Goal: Task Accomplishment & Management: Manage account settings

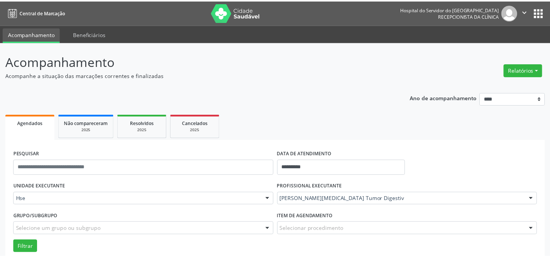
scroll to position [52, 0]
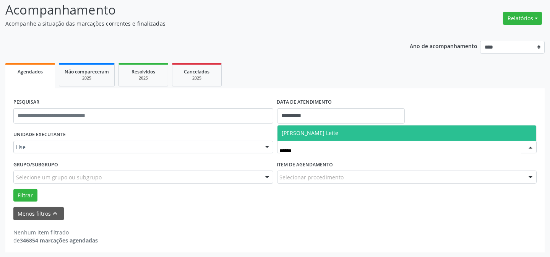
click at [343, 130] on span "[PERSON_NAME] Leite" at bounding box center [406, 132] width 259 height 15
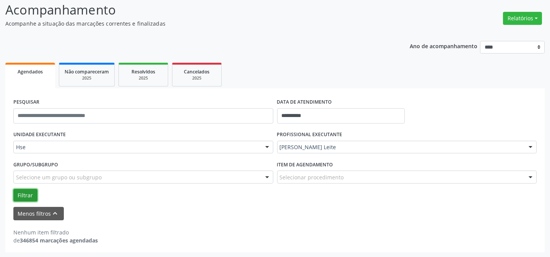
click at [27, 195] on button "Filtrar" at bounding box center [25, 195] width 24 height 13
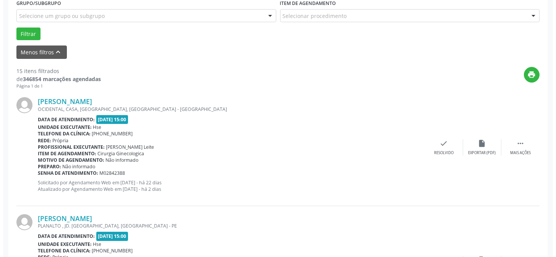
scroll to position [225, 0]
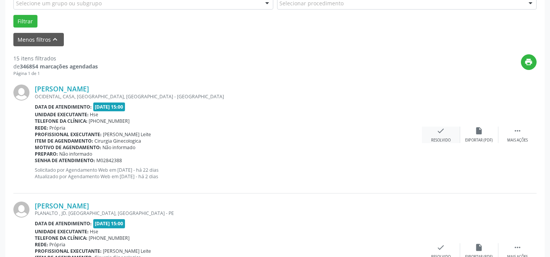
click at [440, 133] on icon "check" at bounding box center [441, 130] width 8 height 8
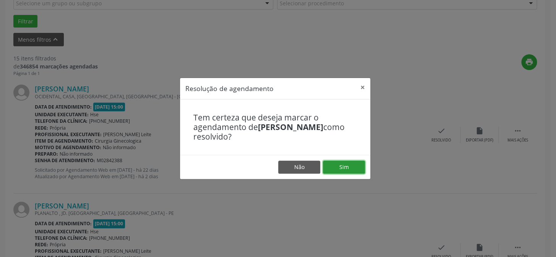
click at [346, 164] on button "Sim" at bounding box center [344, 166] width 42 height 13
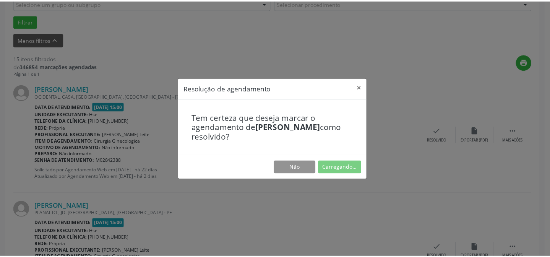
scroll to position [68, 0]
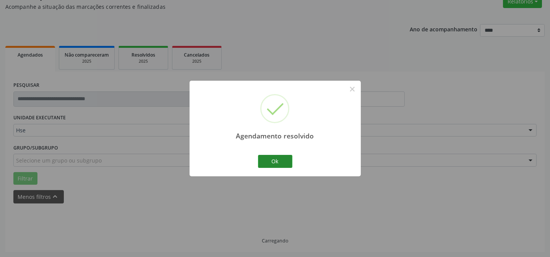
click at [272, 158] on button "Ok" at bounding box center [275, 161] width 34 height 13
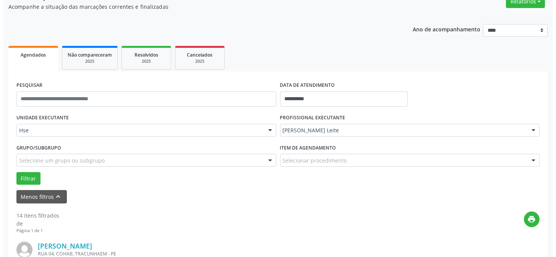
scroll to position [225, 0]
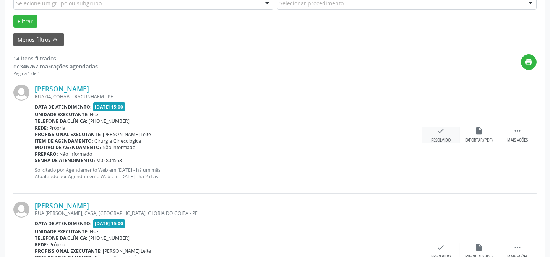
click at [437, 128] on icon "check" at bounding box center [441, 130] width 8 height 8
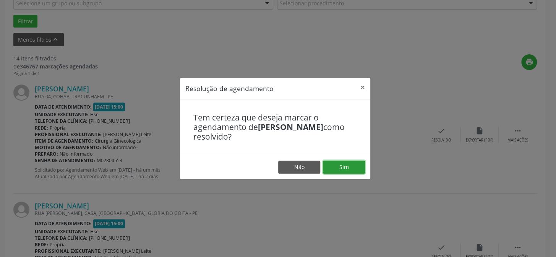
click at [340, 163] on button "Sim" at bounding box center [344, 166] width 42 height 13
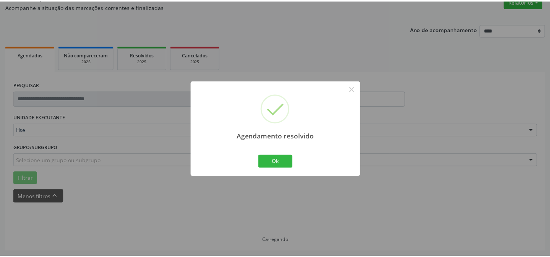
scroll to position [68, 0]
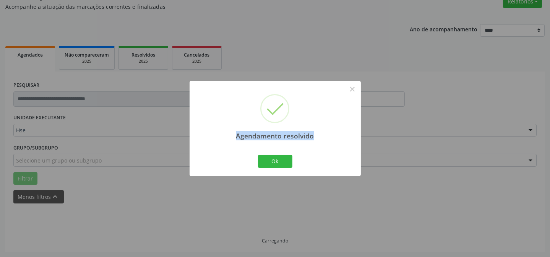
drag, startPoint x: 193, startPoint y: 112, endPoint x: 325, endPoint y: 144, distance: 135.2
click at [278, 157] on button "Ok" at bounding box center [275, 161] width 34 height 13
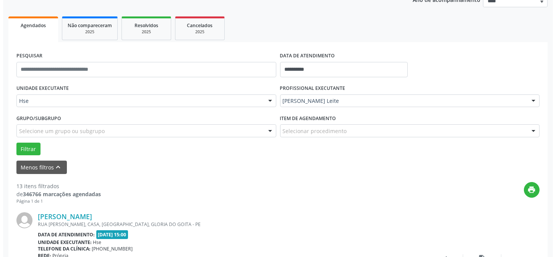
scroll to position [207, 0]
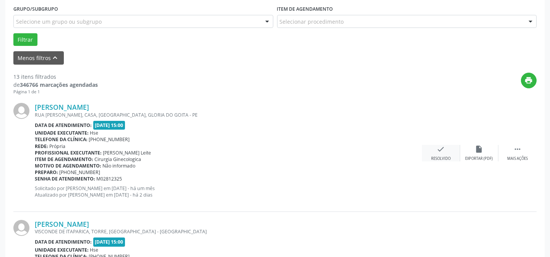
click at [439, 154] on div "check Resolvido" at bounding box center [441, 153] width 38 height 16
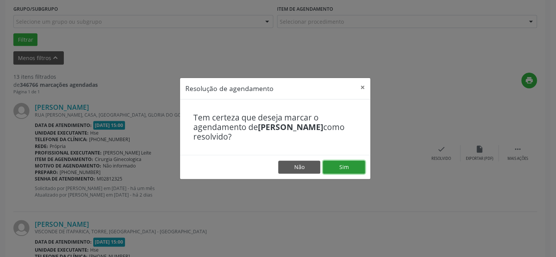
click at [324, 161] on button "Sim" at bounding box center [344, 166] width 42 height 13
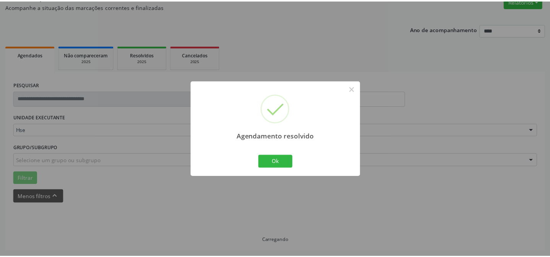
scroll to position [68, 0]
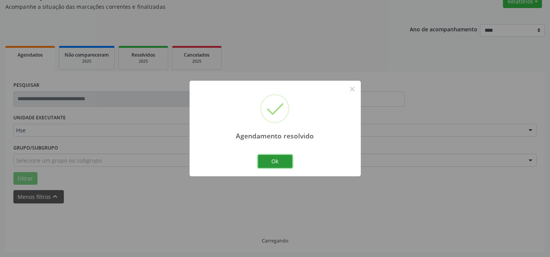
click at [277, 160] on button "Ok" at bounding box center [275, 161] width 34 height 13
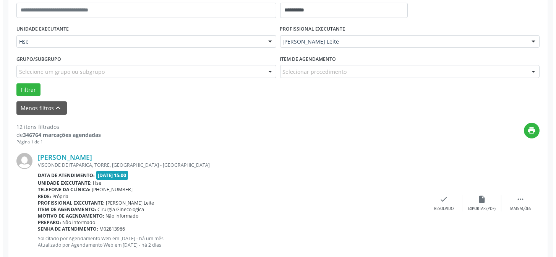
scroll to position [172, 0]
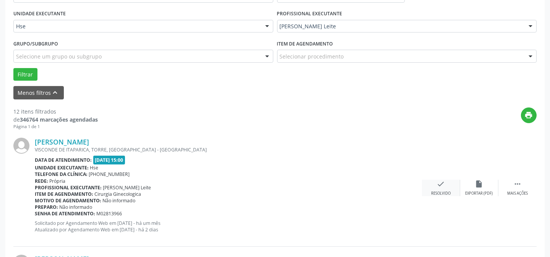
click at [430, 183] on div "check Resolvido" at bounding box center [441, 188] width 38 height 16
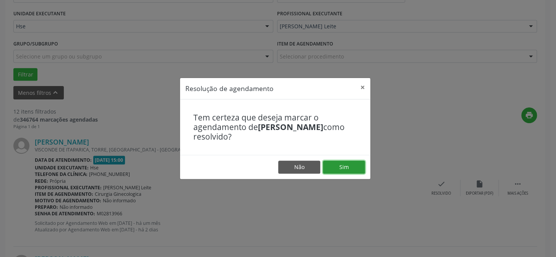
click at [356, 167] on button "Sim" at bounding box center [344, 166] width 42 height 13
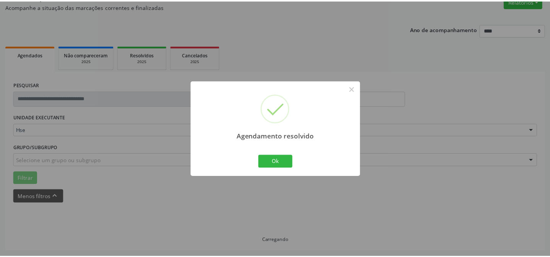
scroll to position [68, 0]
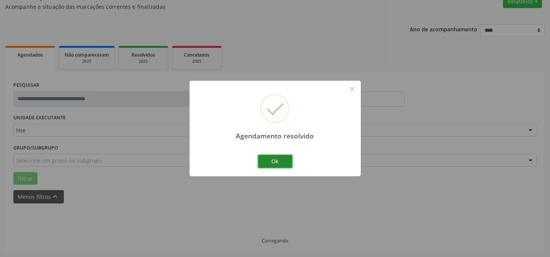
click at [272, 157] on button "Ok" at bounding box center [275, 161] width 34 height 13
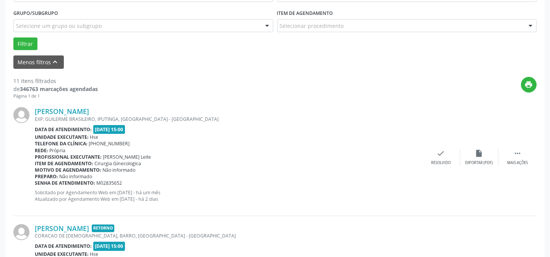
scroll to position [207, 0]
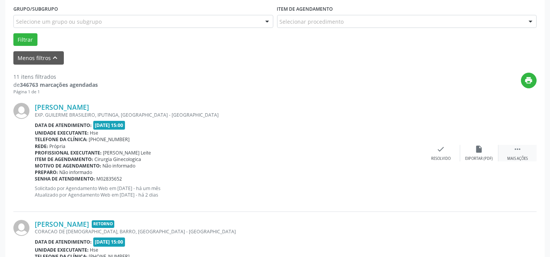
click at [516, 147] on icon "" at bounding box center [517, 149] width 8 height 8
click at [483, 148] on icon "alarm_off" at bounding box center [479, 149] width 8 height 8
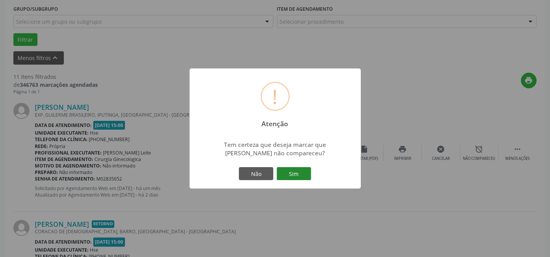
click at [290, 173] on button "Sim" at bounding box center [294, 173] width 34 height 13
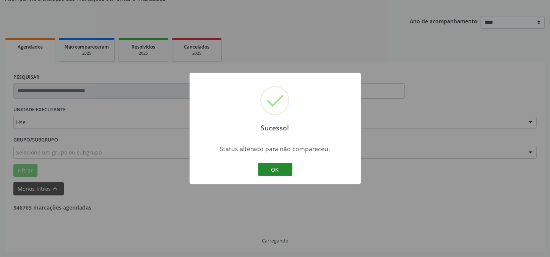
click at [269, 170] on button "OK" at bounding box center [275, 169] width 34 height 13
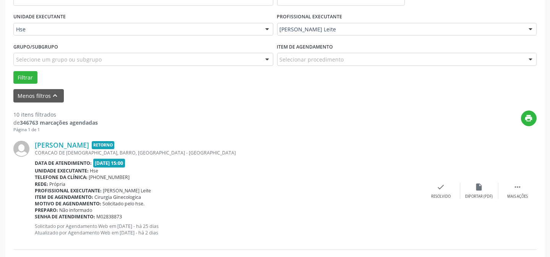
scroll to position [180, 0]
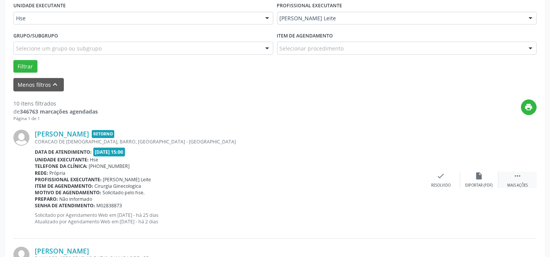
click at [512, 178] on div " Mais ações" at bounding box center [517, 179] width 38 height 16
click at [489, 178] on div "alarm_off Não compareceu" at bounding box center [479, 179] width 38 height 16
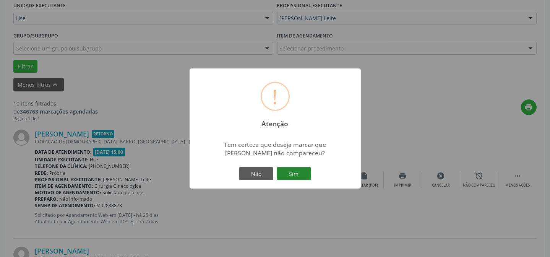
click at [302, 173] on button "Sim" at bounding box center [294, 173] width 34 height 13
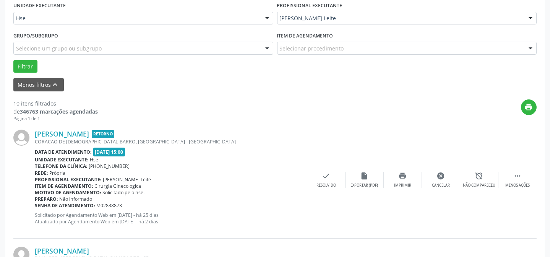
scroll to position [76, 0]
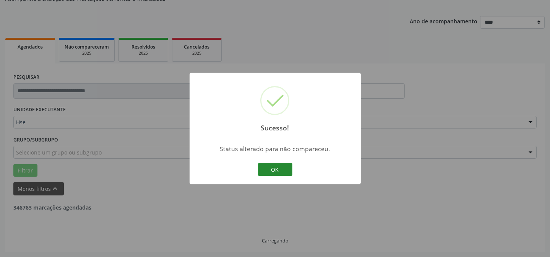
click at [271, 167] on button "OK" at bounding box center [275, 169] width 34 height 13
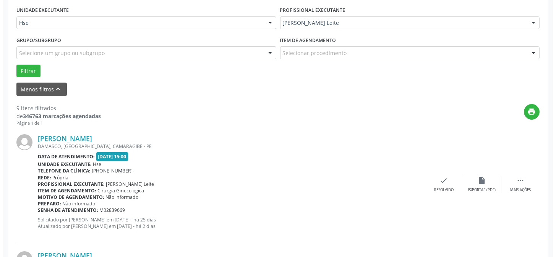
scroll to position [180, 0]
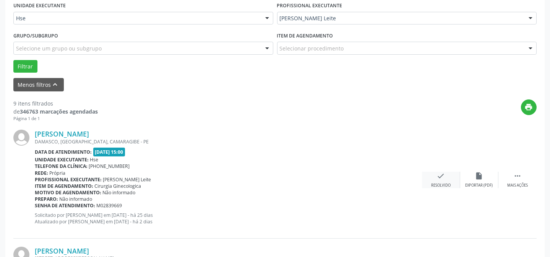
click at [450, 176] on div "check Resolvido" at bounding box center [441, 179] width 38 height 16
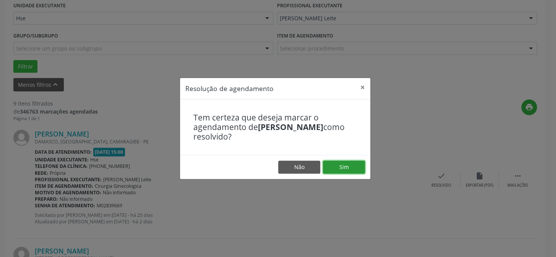
click at [345, 163] on button "Sim" at bounding box center [344, 166] width 42 height 13
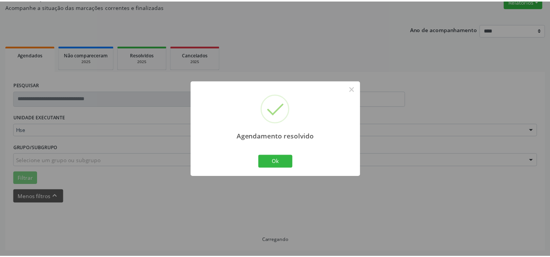
scroll to position [68, 0]
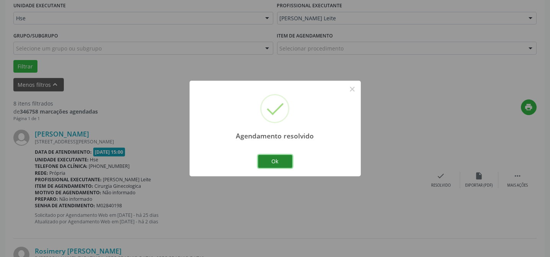
click at [278, 159] on button "Ok" at bounding box center [275, 161] width 34 height 13
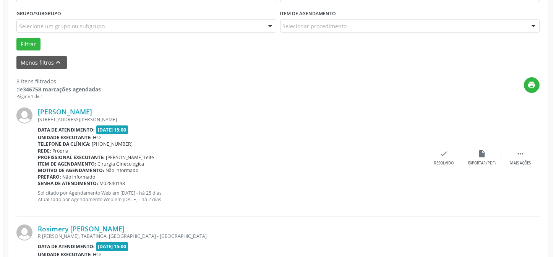
scroll to position [215, 0]
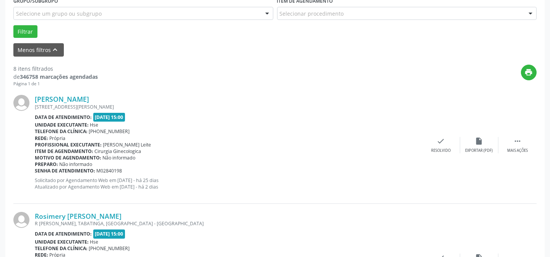
click at [444, 134] on div "[PERSON_NAME] [STREET_ADDRESS][PERSON_NAME] Data de atendimento: [DATE] 15:00 U…" at bounding box center [274, 145] width 523 height 116
click at [438, 145] on div "check Resolvido" at bounding box center [441, 145] width 38 height 16
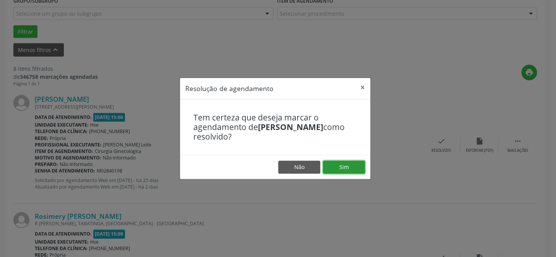
click at [351, 165] on button "Sim" at bounding box center [344, 166] width 42 height 13
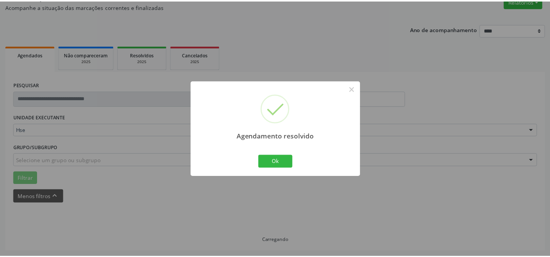
scroll to position [68, 0]
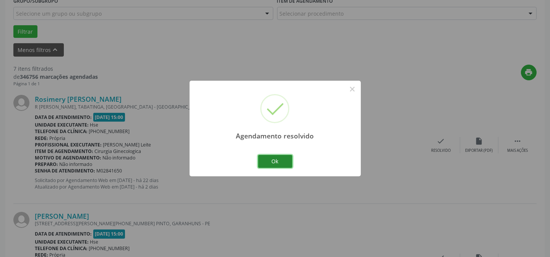
click at [282, 161] on button "Ok" at bounding box center [275, 161] width 34 height 13
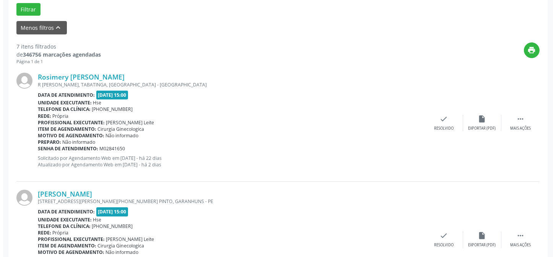
scroll to position [250, 0]
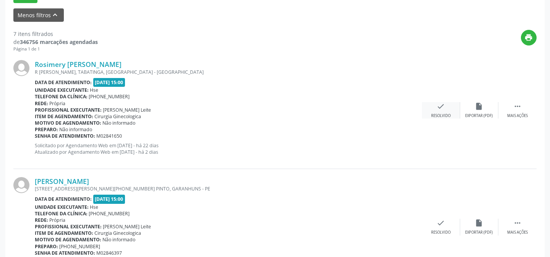
click at [445, 114] on div "Resolvido" at bounding box center [440, 115] width 19 height 5
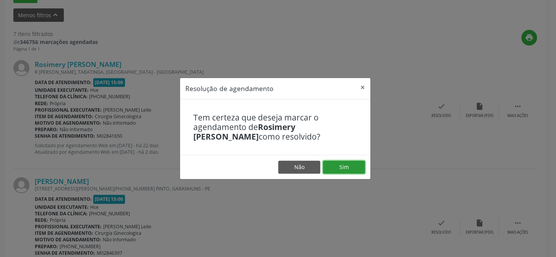
click at [347, 162] on button "Sim" at bounding box center [344, 166] width 42 height 13
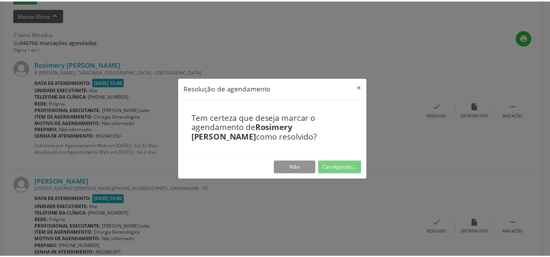
scroll to position [68, 0]
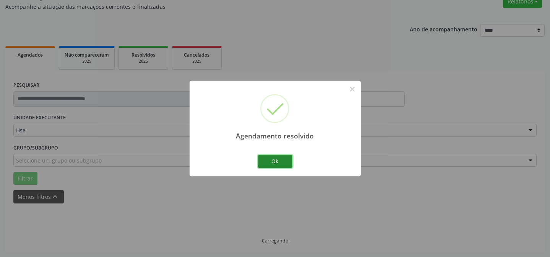
click at [275, 162] on button "Ok" at bounding box center [275, 161] width 34 height 13
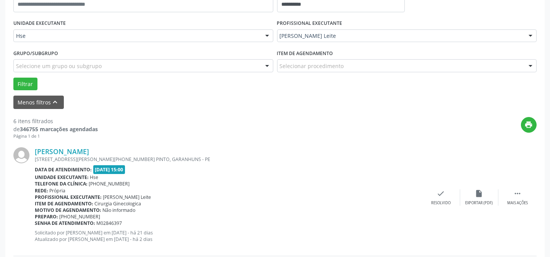
scroll to position [172, 0]
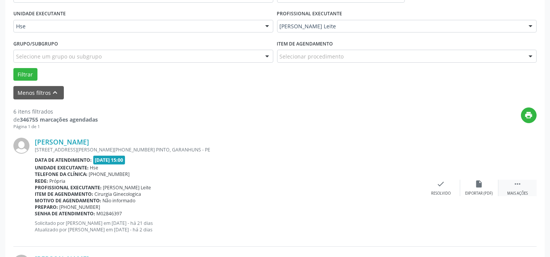
click at [520, 187] on icon "" at bounding box center [517, 184] width 8 height 8
click at [472, 187] on div "alarm_off Não compareceu" at bounding box center [479, 188] width 38 height 16
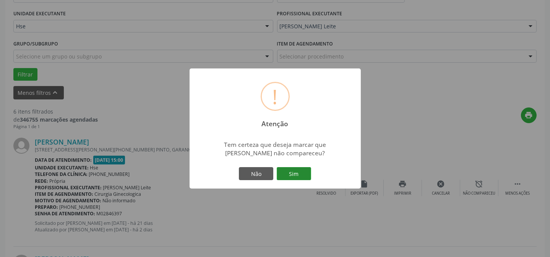
click at [291, 169] on button "Sim" at bounding box center [294, 173] width 34 height 13
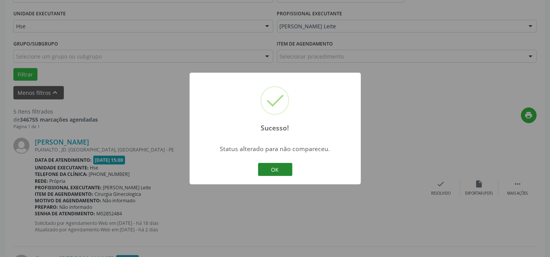
click at [273, 170] on button "OK" at bounding box center [275, 169] width 34 height 13
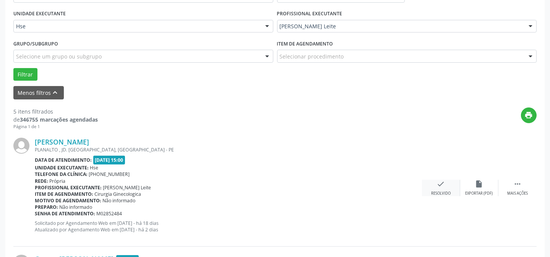
click at [437, 183] on icon "check" at bounding box center [441, 184] width 8 height 8
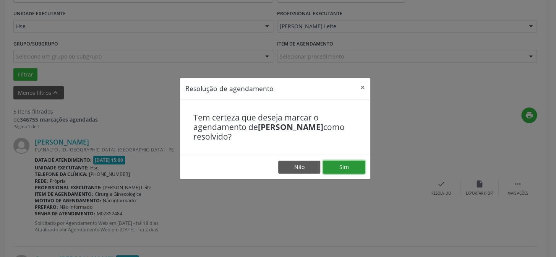
click at [351, 168] on button "Sim" at bounding box center [344, 166] width 42 height 13
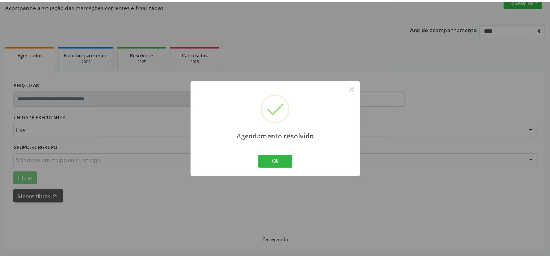
scroll to position [68, 0]
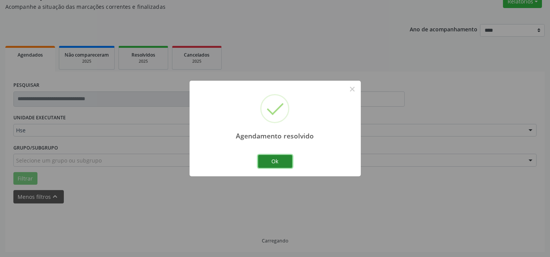
click at [271, 155] on button "Ok" at bounding box center [275, 161] width 34 height 13
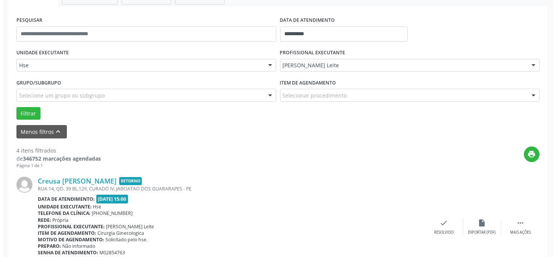
scroll to position [137, 0]
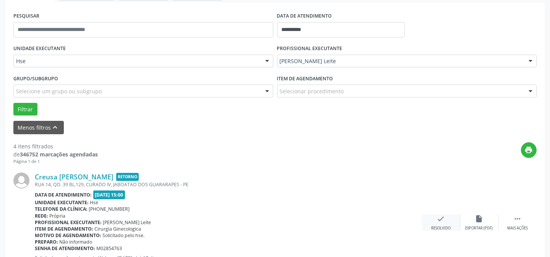
click at [443, 214] on icon "check" at bounding box center [441, 218] width 8 height 8
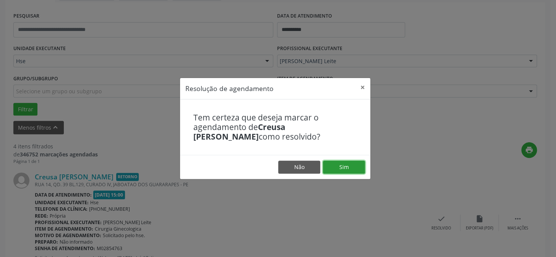
click at [348, 165] on button "Sim" at bounding box center [344, 166] width 42 height 13
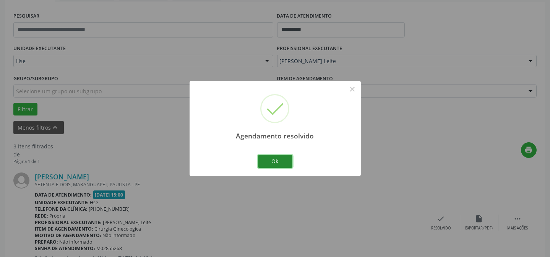
click at [278, 160] on button "Ok" at bounding box center [275, 161] width 34 height 13
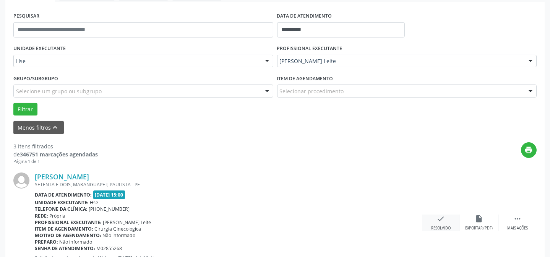
click at [442, 220] on icon "check" at bounding box center [441, 218] width 8 height 8
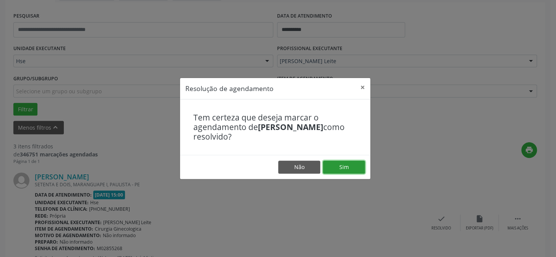
click at [343, 165] on button "Sim" at bounding box center [344, 166] width 42 height 13
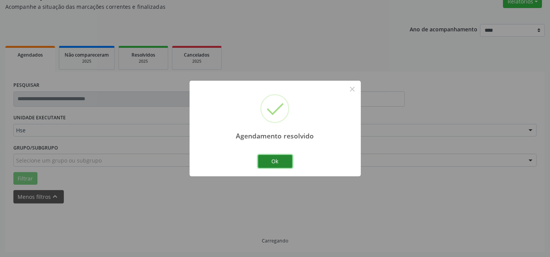
click at [278, 164] on button "Ok" at bounding box center [275, 161] width 34 height 13
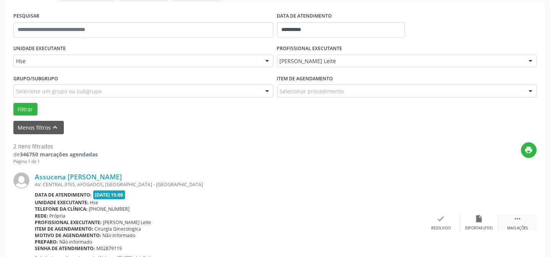
click at [513, 215] on icon "" at bounding box center [517, 218] width 8 height 8
click at [481, 216] on icon "alarm_off" at bounding box center [479, 218] width 8 height 8
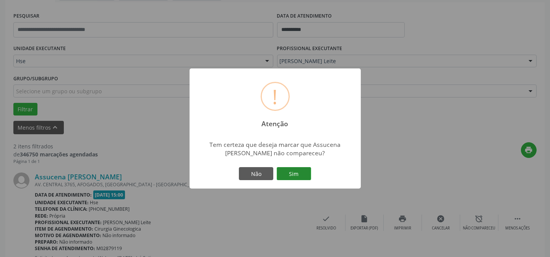
click at [302, 178] on button "Sim" at bounding box center [294, 173] width 34 height 13
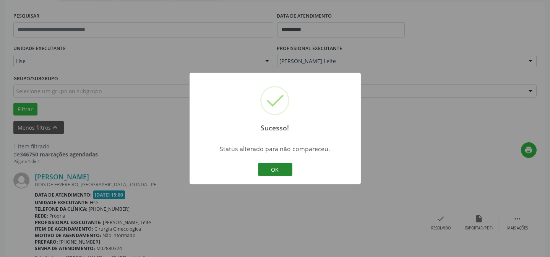
click at [264, 168] on button "OK" at bounding box center [275, 169] width 34 height 13
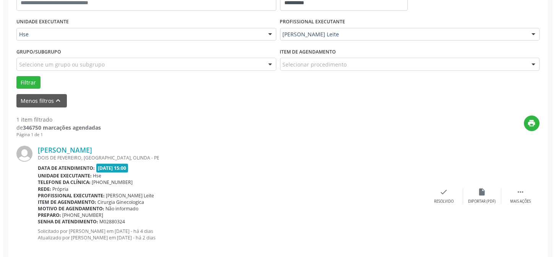
scroll to position [172, 0]
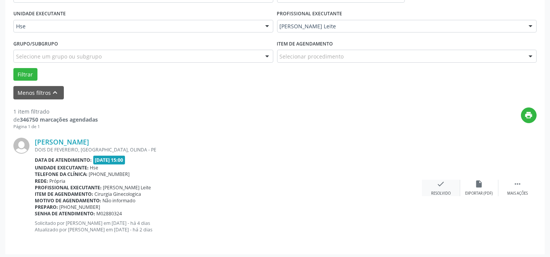
click at [429, 189] on div "check Resolvido" at bounding box center [441, 188] width 38 height 16
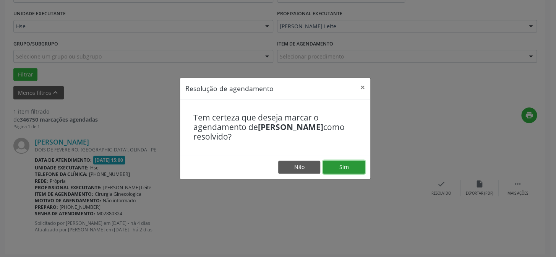
click at [328, 164] on button "Sim" at bounding box center [344, 166] width 42 height 13
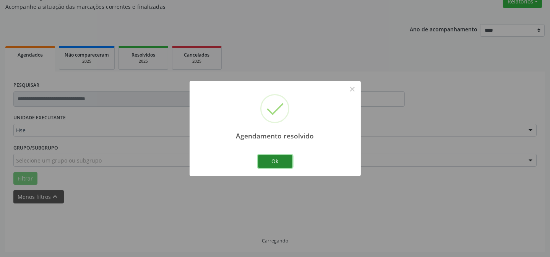
click at [262, 157] on button "Ok" at bounding box center [275, 161] width 34 height 13
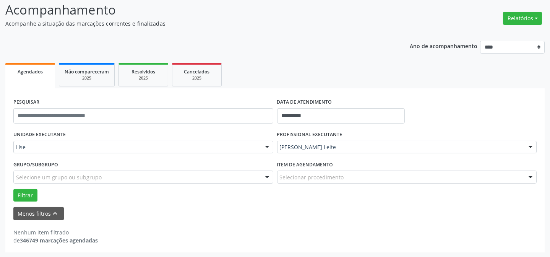
click at [388, 27] on div "**********" at bounding box center [274, 126] width 539 height 252
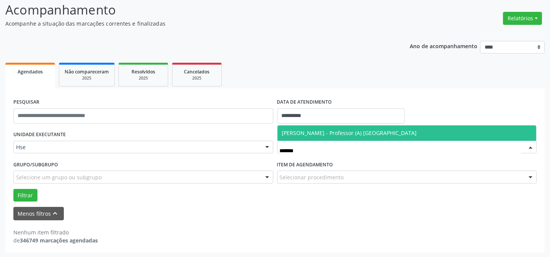
click at [359, 131] on span "[PERSON_NAME] - Professor (A) [GEOGRAPHIC_DATA]" at bounding box center [349, 132] width 135 height 7
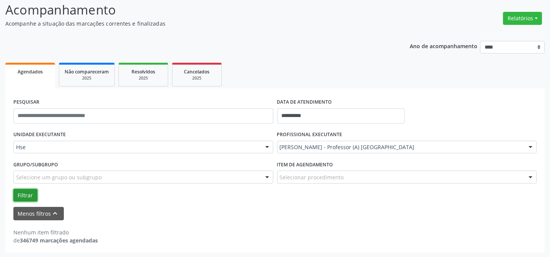
click at [25, 189] on button "Filtrar" at bounding box center [25, 195] width 24 height 13
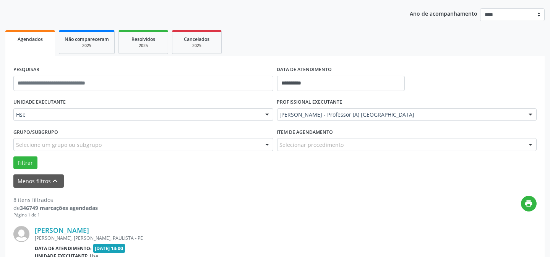
scroll to position [156, 0]
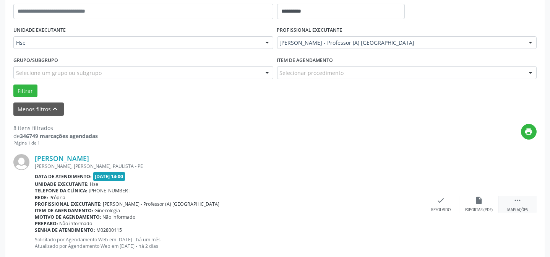
click at [520, 197] on icon "" at bounding box center [517, 200] width 8 height 8
click at [488, 199] on div "alarm_off Não compareceu" at bounding box center [479, 204] width 38 height 16
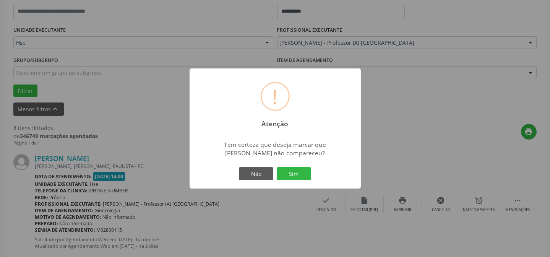
click at [285, 166] on div "Não Sim" at bounding box center [275, 173] width 76 height 16
click at [286, 170] on button "Sim" at bounding box center [294, 173] width 34 height 13
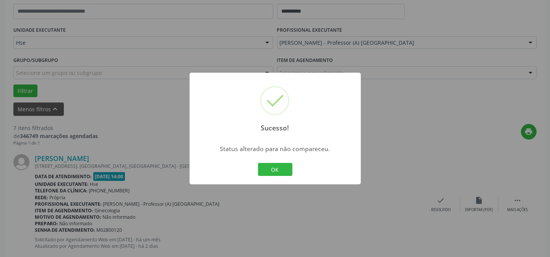
click at [286, 170] on button "OK" at bounding box center [275, 169] width 34 height 13
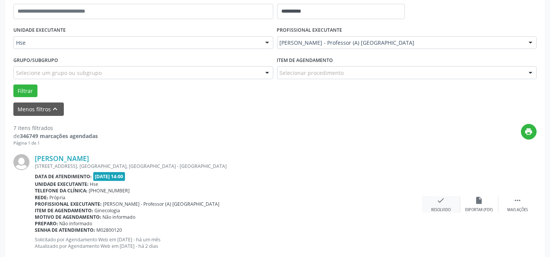
click at [442, 207] on div "Resolvido" at bounding box center [440, 209] width 19 height 5
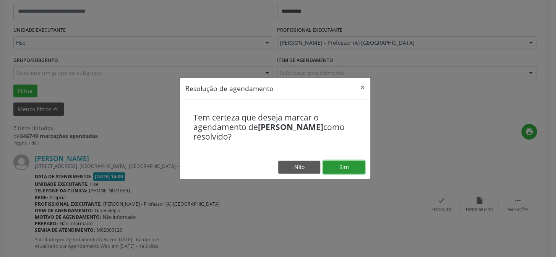
click at [327, 167] on button "Sim" at bounding box center [344, 166] width 42 height 13
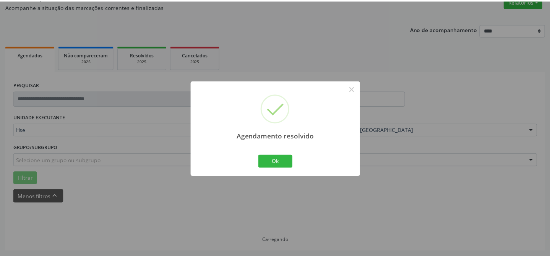
scroll to position [68, 0]
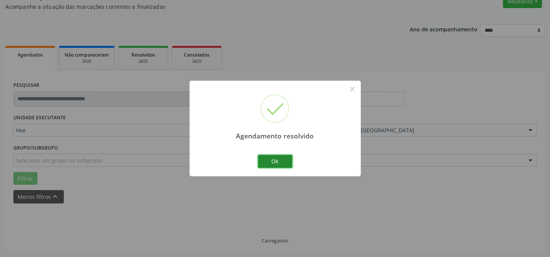
click at [278, 162] on button "Ok" at bounding box center [275, 161] width 34 height 13
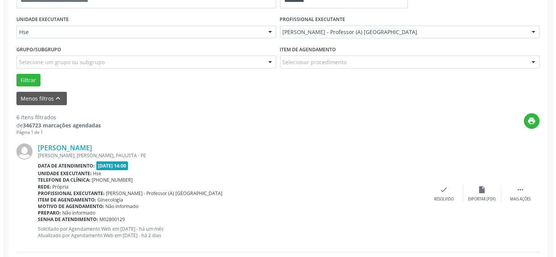
scroll to position [172, 0]
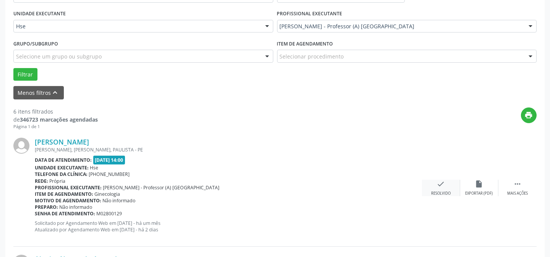
click at [435, 183] on div "check Resolvido" at bounding box center [441, 188] width 38 height 16
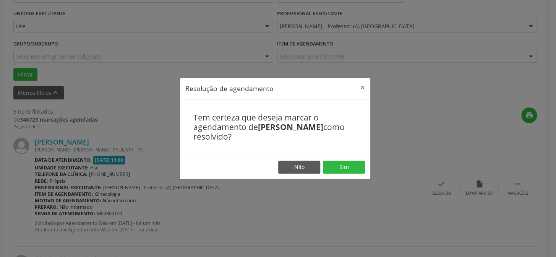
click at [327, 151] on div "Tem certeza que deseja marcar o agendamento de [PERSON_NAME] como resolvido?" at bounding box center [275, 127] width 190 height 56
click at [327, 163] on button "Sim" at bounding box center [344, 166] width 42 height 13
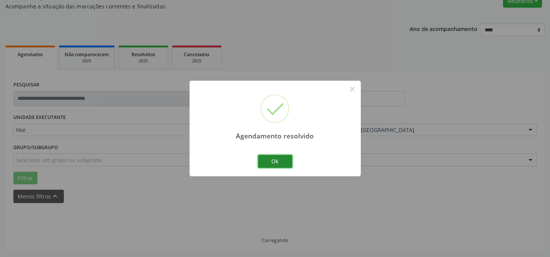
click at [270, 159] on button "Ok" at bounding box center [275, 161] width 34 height 13
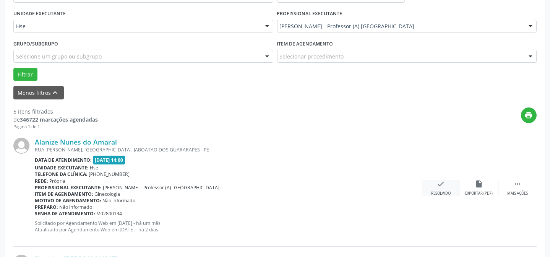
click at [435, 191] on div "Resolvido" at bounding box center [440, 193] width 19 height 5
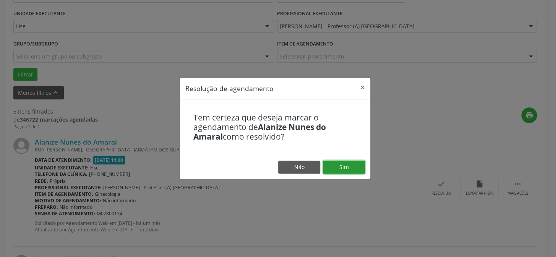
click at [355, 168] on button "Sim" at bounding box center [344, 166] width 42 height 13
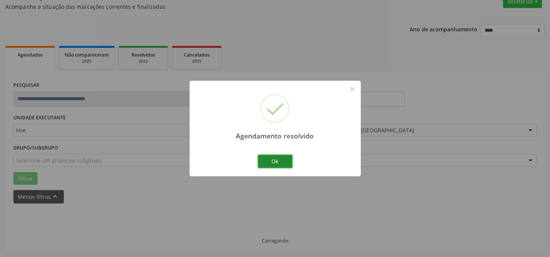
click at [267, 162] on button "Ok" at bounding box center [275, 161] width 34 height 13
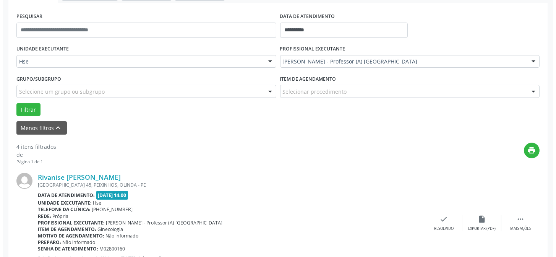
scroll to position [137, 0]
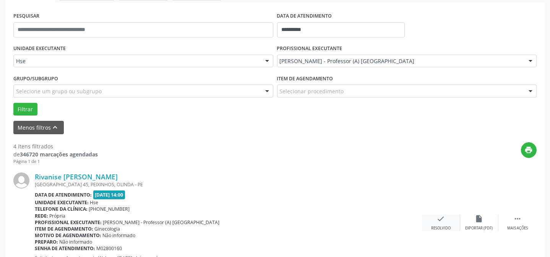
click at [450, 223] on div "check Resolvido" at bounding box center [441, 222] width 38 height 16
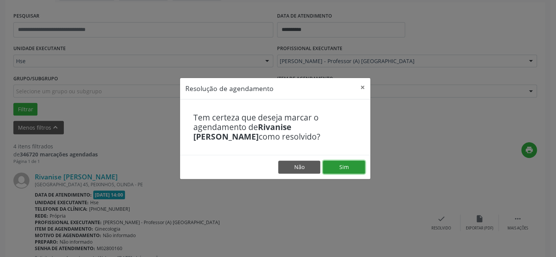
click at [344, 166] on button "Sim" at bounding box center [344, 166] width 42 height 13
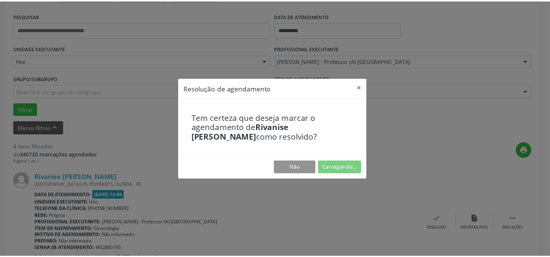
scroll to position [68, 0]
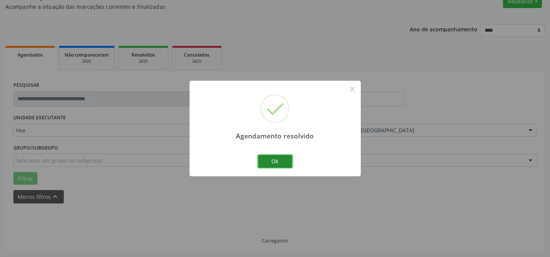
click at [280, 164] on button "Ok" at bounding box center [275, 161] width 34 height 13
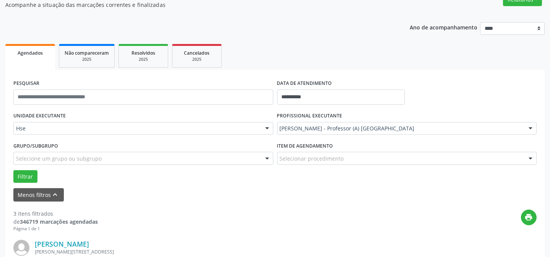
scroll to position [172, 0]
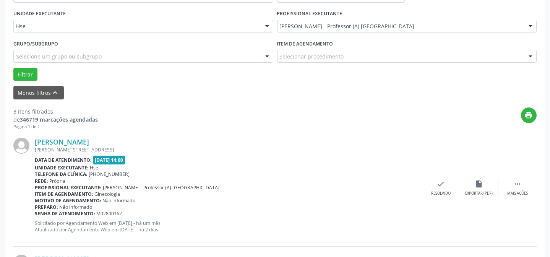
click at [507, 199] on div "[PERSON_NAME] [PERSON_NAME][STREET_ADDRESS] Data de atendimento: [DATE] 14:00 U…" at bounding box center [274, 187] width 523 height 116
click at [509, 188] on div " Mais ações" at bounding box center [517, 188] width 38 height 16
click at [455, 186] on div "cancel Cancelar" at bounding box center [441, 188] width 38 height 16
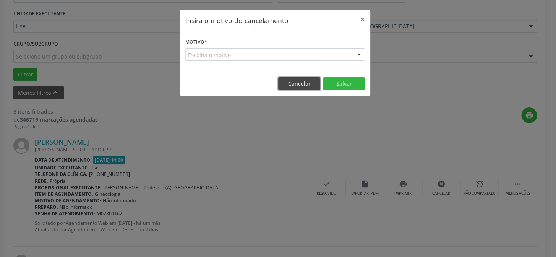
click at [309, 84] on button "Cancelar" at bounding box center [299, 83] width 42 height 13
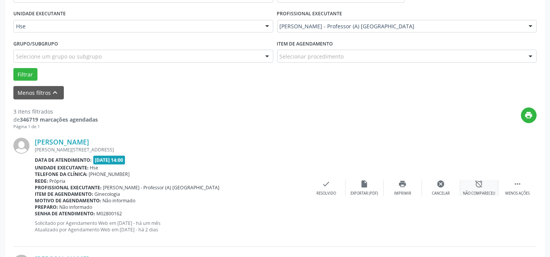
click at [475, 191] on div "Não compareceu" at bounding box center [479, 193] width 32 height 5
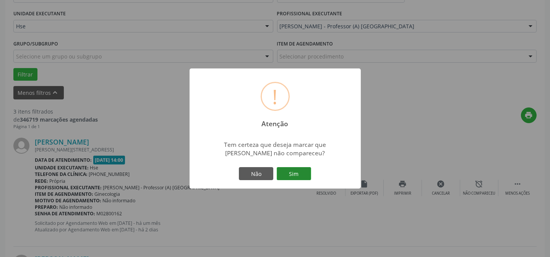
click at [302, 175] on button "Sim" at bounding box center [294, 173] width 34 height 13
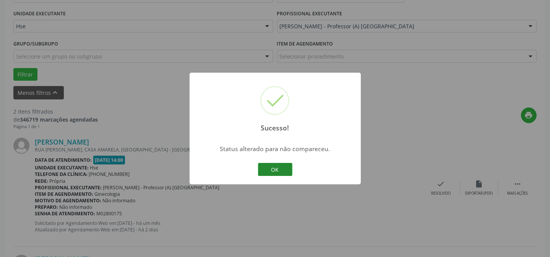
click at [271, 167] on button "OK" at bounding box center [275, 169] width 34 height 13
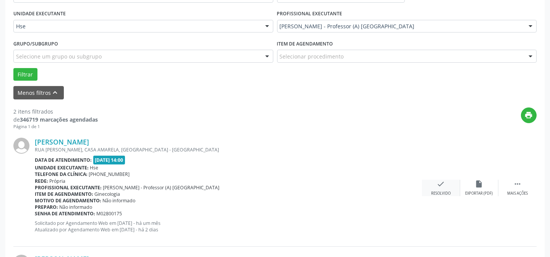
click at [449, 188] on div "check Resolvido" at bounding box center [441, 188] width 38 height 16
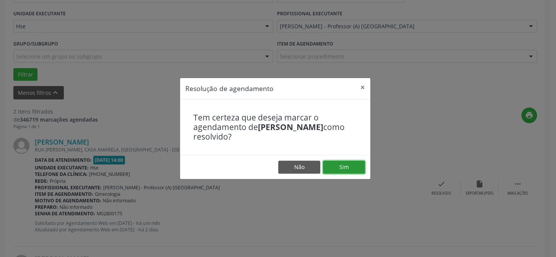
click at [347, 169] on button "Sim" at bounding box center [344, 166] width 42 height 13
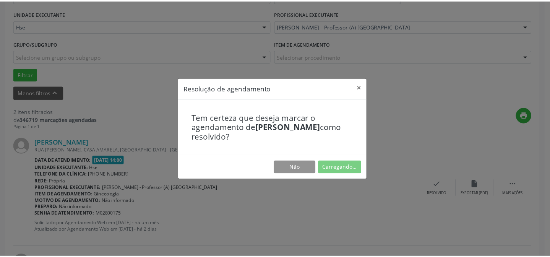
scroll to position [68, 0]
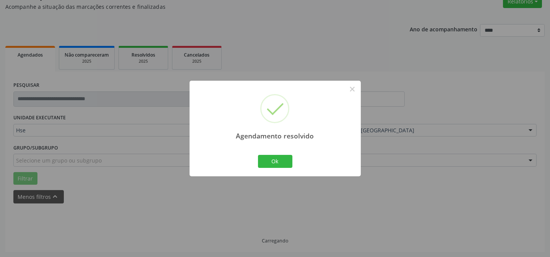
click at [292, 163] on div "Ok Cancel" at bounding box center [275, 161] width 38 height 16
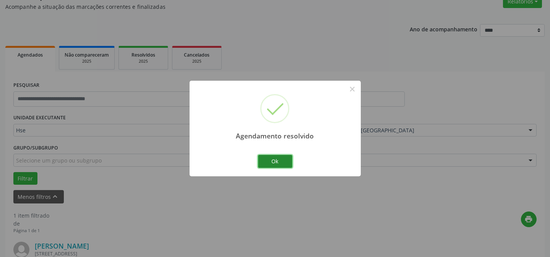
click at [284, 162] on button "Ok" at bounding box center [275, 161] width 34 height 13
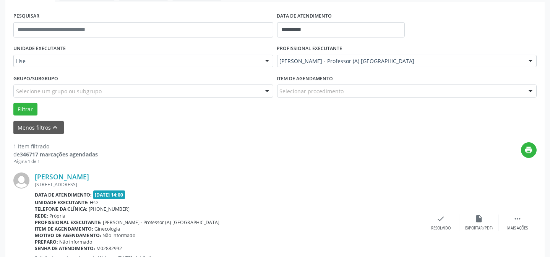
scroll to position [137, 0]
click at [506, 222] on div " Mais ações" at bounding box center [517, 222] width 38 height 16
click at [476, 223] on div "alarm_off Não compareceu" at bounding box center [479, 222] width 38 height 16
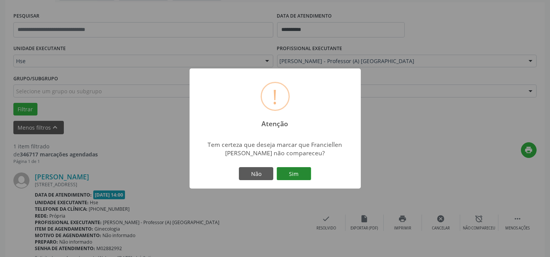
click at [290, 171] on button "Sim" at bounding box center [294, 173] width 34 height 13
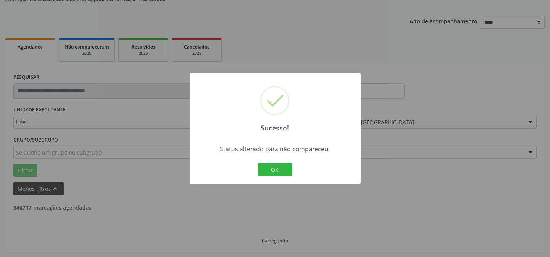
scroll to position [52, 0]
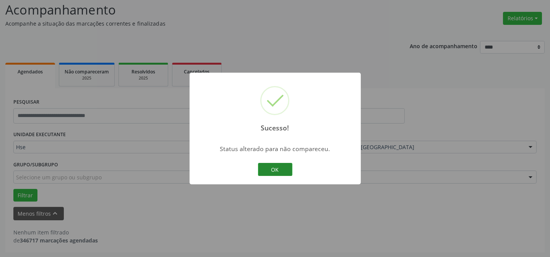
click at [271, 167] on button "OK" at bounding box center [275, 169] width 34 height 13
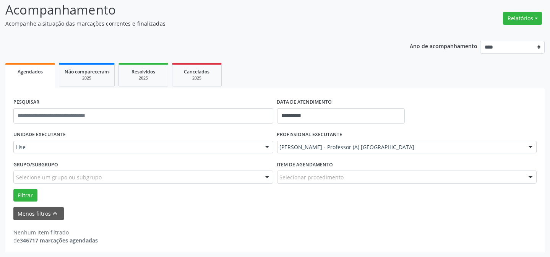
scroll to position [17, 0]
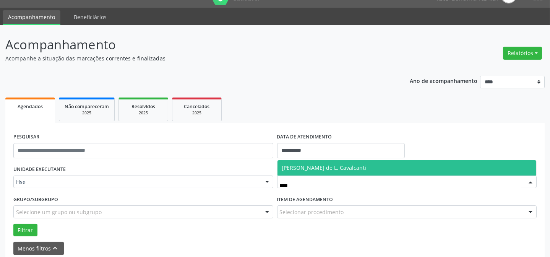
click at [377, 166] on span "[PERSON_NAME] de L. Cavalcanti" at bounding box center [406, 167] width 259 height 15
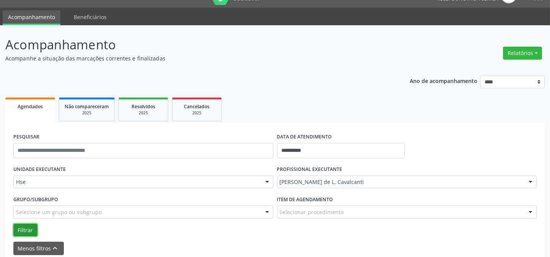
click at [23, 223] on button "Filtrar" at bounding box center [25, 229] width 24 height 13
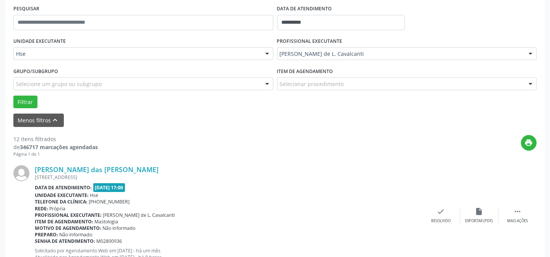
scroll to position [146, 0]
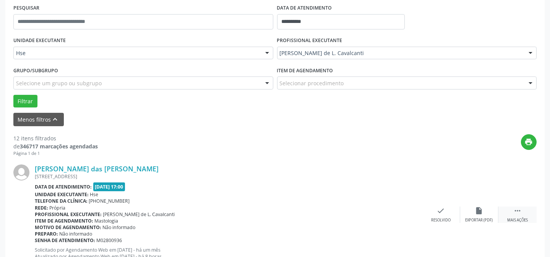
click at [528, 206] on div " Mais ações" at bounding box center [517, 214] width 38 height 16
click at [477, 209] on icon "alarm_off" at bounding box center [479, 210] width 8 height 8
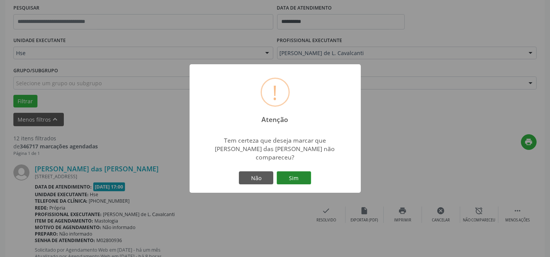
click at [287, 175] on button "Sim" at bounding box center [294, 177] width 34 height 13
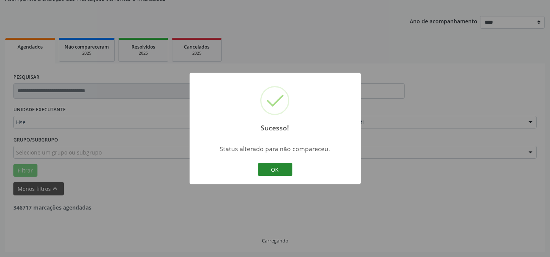
click at [268, 164] on button "OK" at bounding box center [275, 169] width 34 height 13
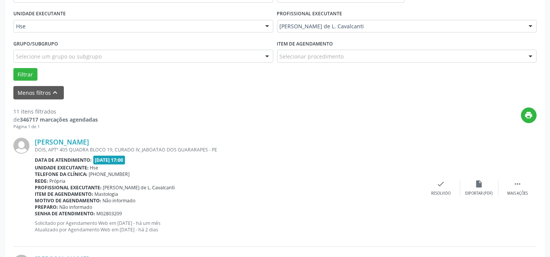
scroll to position [180, 0]
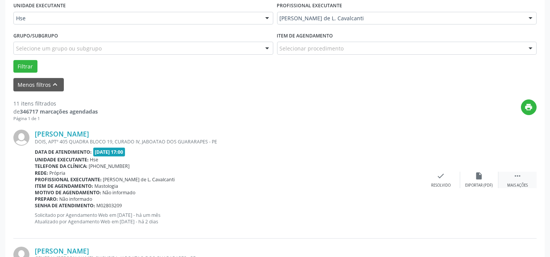
click at [508, 174] on div " Mais ações" at bounding box center [517, 179] width 38 height 16
click at [479, 178] on icon "alarm_off" at bounding box center [479, 175] width 8 height 8
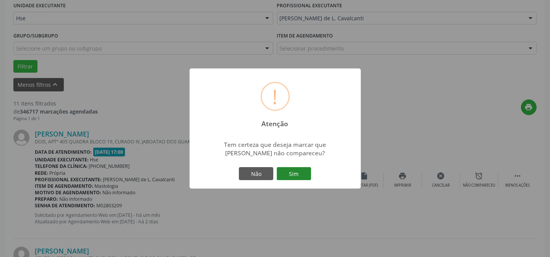
click at [297, 171] on button "Sim" at bounding box center [294, 173] width 34 height 13
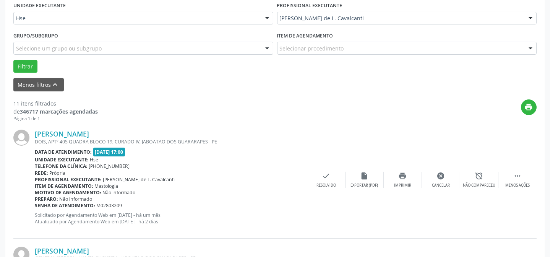
scroll to position [76, 0]
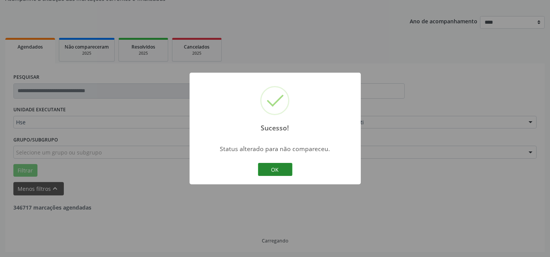
click at [280, 171] on button "OK" at bounding box center [275, 169] width 34 height 13
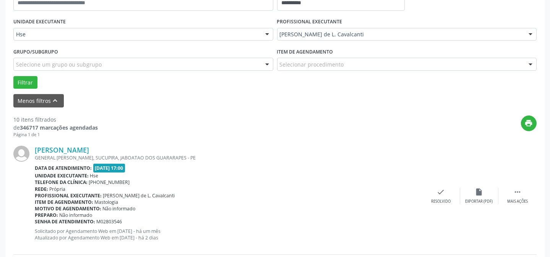
scroll to position [180, 0]
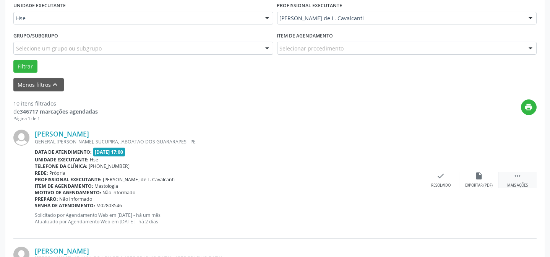
click at [511, 176] on div " Mais ações" at bounding box center [517, 179] width 38 height 16
click at [477, 173] on icon "alarm_off" at bounding box center [479, 175] width 8 height 8
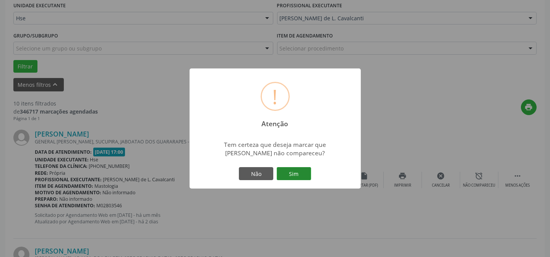
click at [283, 173] on button "Sim" at bounding box center [294, 173] width 34 height 13
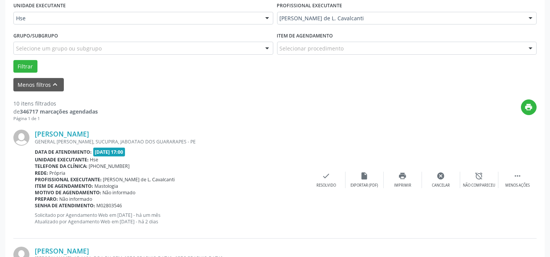
scroll to position [76, 0]
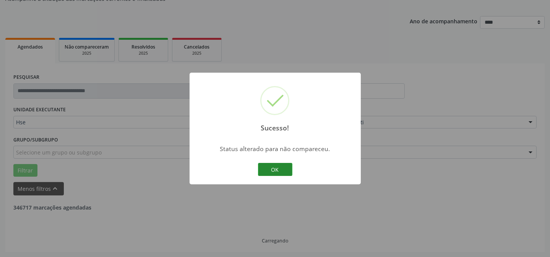
click at [258, 170] on button "OK" at bounding box center [275, 169] width 34 height 13
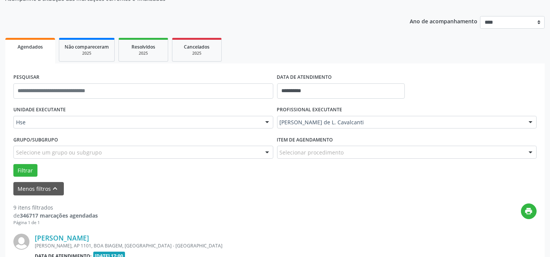
scroll to position [215, 0]
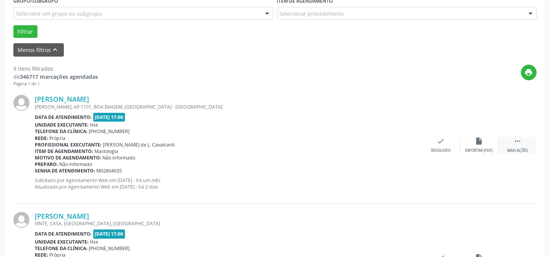
click at [519, 144] on icon "" at bounding box center [517, 141] width 8 height 8
click at [479, 144] on icon "alarm_off" at bounding box center [479, 141] width 8 height 8
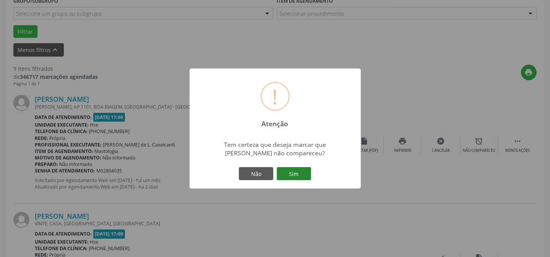
click at [298, 175] on button "Sim" at bounding box center [294, 173] width 34 height 13
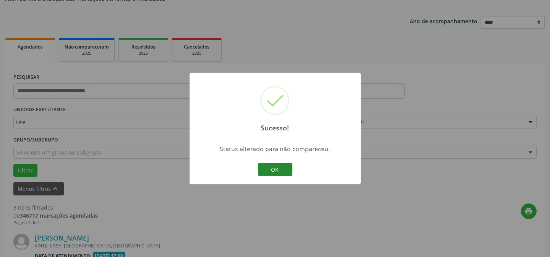
click at [281, 167] on button "OK" at bounding box center [275, 169] width 34 height 13
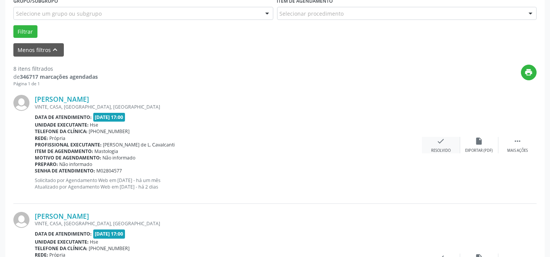
click at [430, 139] on div "check Resolvido" at bounding box center [441, 145] width 38 height 16
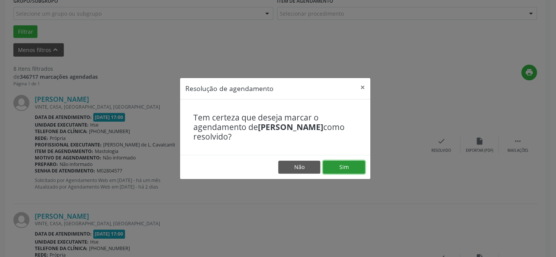
click at [357, 166] on button "Sim" at bounding box center [344, 166] width 42 height 13
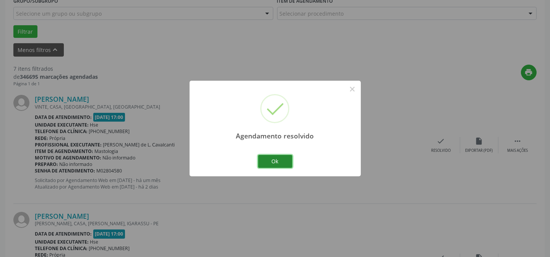
click at [275, 162] on button "Ok" at bounding box center [275, 161] width 34 height 13
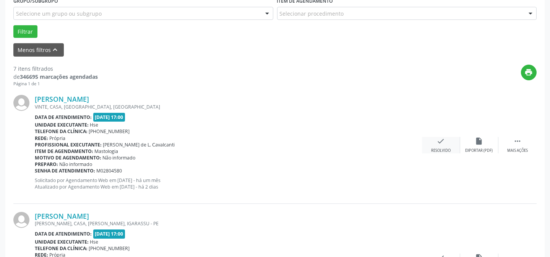
click at [433, 149] on div "Resolvido" at bounding box center [440, 150] width 19 height 5
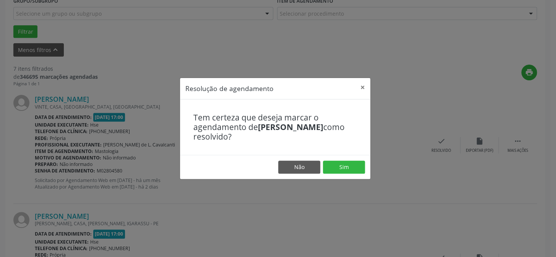
click at [343, 175] on footer "Não Sim" at bounding box center [275, 167] width 190 height 24
click at [346, 169] on button "Sim" at bounding box center [344, 166] width 42 height 13
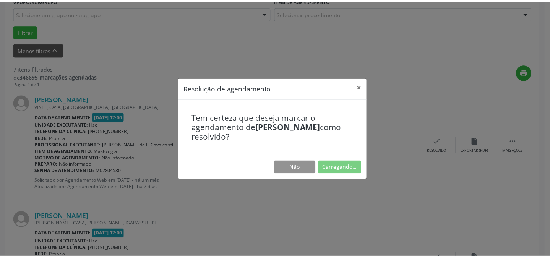
scroll to position [68, 0]
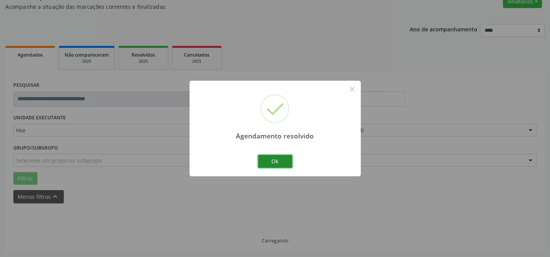
click at [278, 162] on button "Ok" at bounding box center [275, 161] width 34 height 13
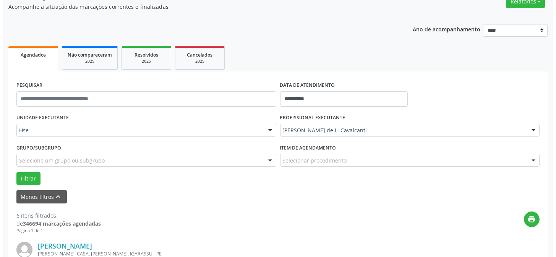
scroll to position [103, 0]
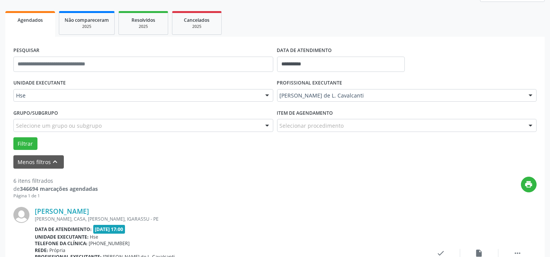
click at [443, 246] on div "[PERSON_NAME] [PERSON_NAME], CASA, [PERSON_NAME], IGARASSU - PE Data de atendim…" at bounding box center [274, 257] width 523 height 116
click at [442, 250] on icon "check" at bounding box center [441, 253] width 8 height 8
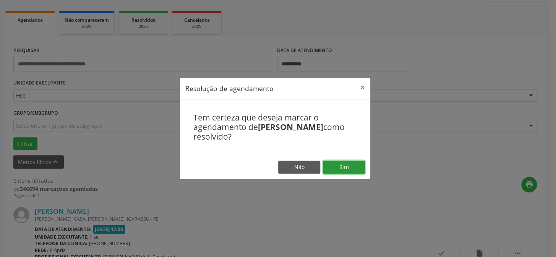
click at [348, 170] on button "Sim" at bounding box center [344, 166] width 42 height 13
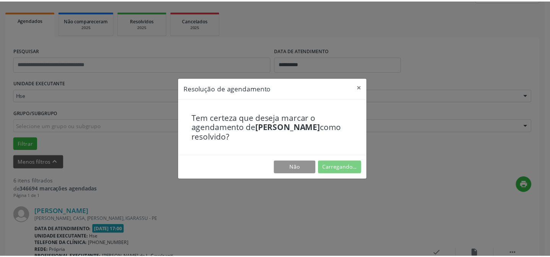
scroll to position [68, 0]
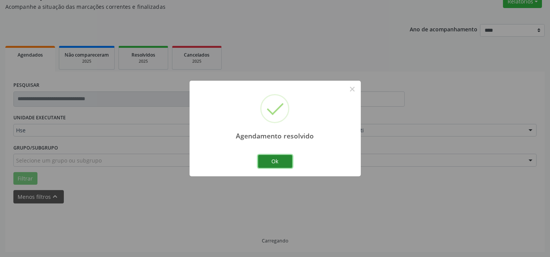
click at [278, 162] on button "Ok" at bounding box center [275, 161] width 34 height 13
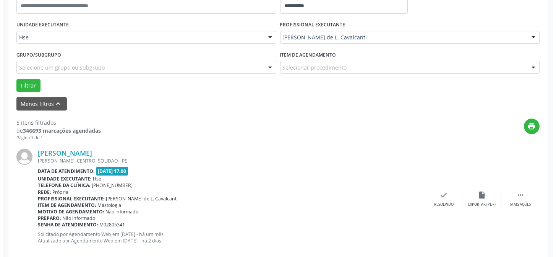
scroll to position [172, 0]
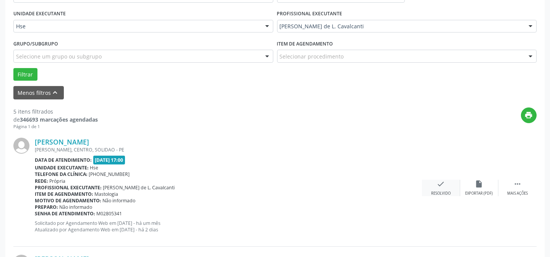
click at [443, 192] on div "Resolvido" at bounding box center [440, 193] width 19 height 5
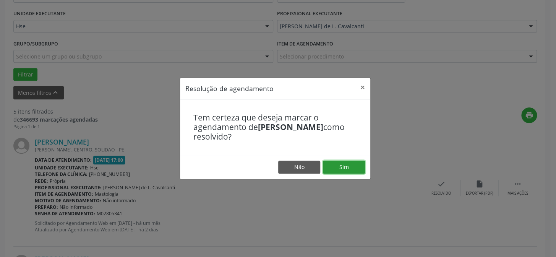
click at [356, 164] on button "Sim" at bounding box center [344, 166] width 42 height 13
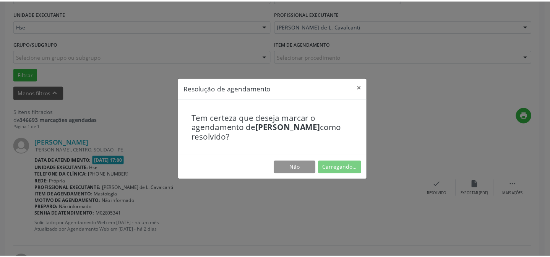
scroll to position [68, 0]
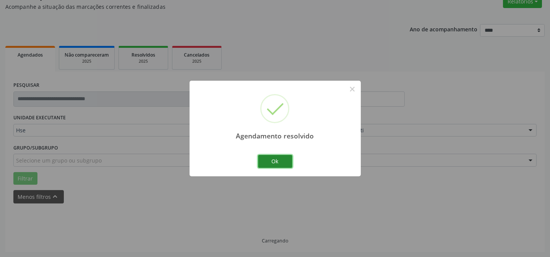
click at [275, 162] on button "Ok" at bounding box center [275, 161] width 34 height 13
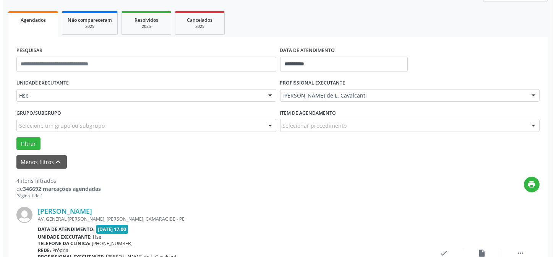
scroll to position [137, 0]
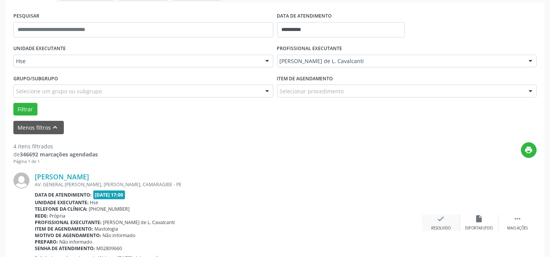
click at [442, 219] on icon "check" at bounding box center [441, 218] width 8 height 8
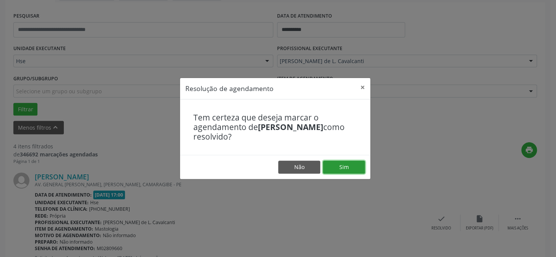
click at [354, 166] on button "Sim" at bounding box center [344, 166] width 42 height 13
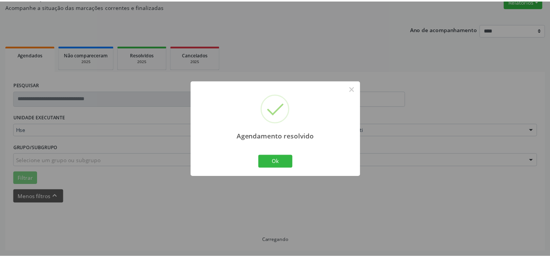
scroll to position [68, 0]
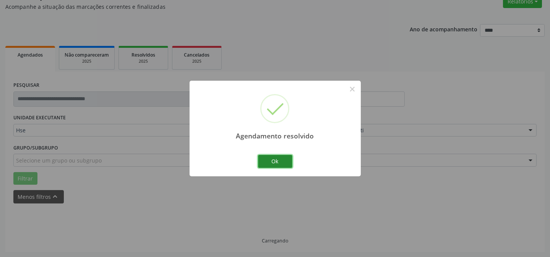
click at [285, 158] on button "Ok" at bounding box center [275, 161] width 34 height 13
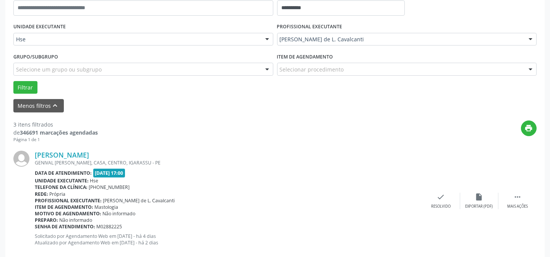
scroll to position [172, 0]
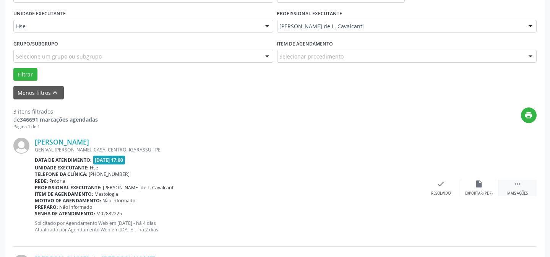
click at [509, 189] on div " Mais ações" at bounding box center [517, 188] width 38 height 16
click at [497, 185] on div "alarm_off Não compareceu" at bounding box center [479, 188] width 38 height 16
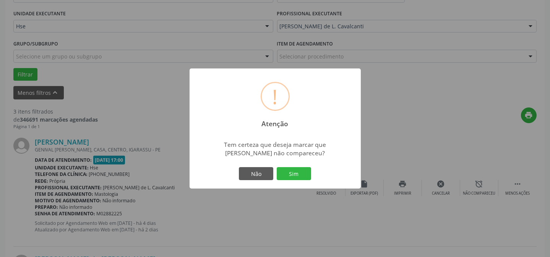
click at [290, 165] on div "Não Sim" at bounding box center [275, 173] width 76 height 16
click at [294, 171] on button "Sim" at bounding box center [294, 173] width 34 height 13
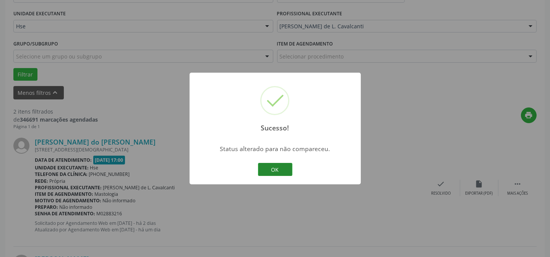
click at [278, 170] on button "OK" at bounding box center [275, 169] width 34 height 13
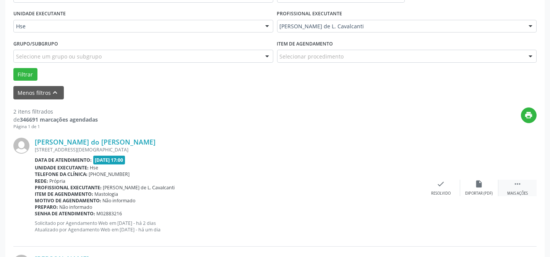
click at [517, 192] on div "Mais ações" at bounding box center [517, 193] width 21 height 5
click at [462, 185] on div "alarm_off Não compareceu" at bounding box center [479, 188] width 38 height 16
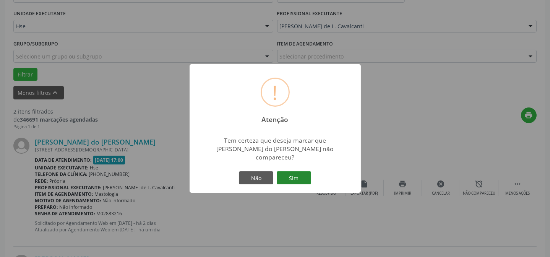
click at [304, 173] on button "Sim" at bounding box center [294, 177] width 34 height 13
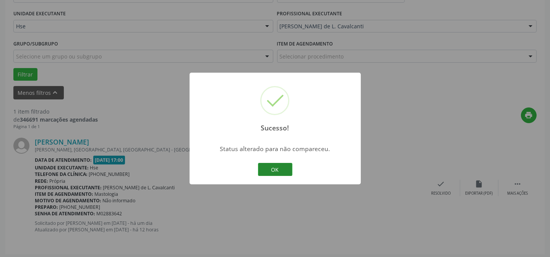
click at [285, 167] on button "OK" at bounding box center [275, 169] width 34 height 13
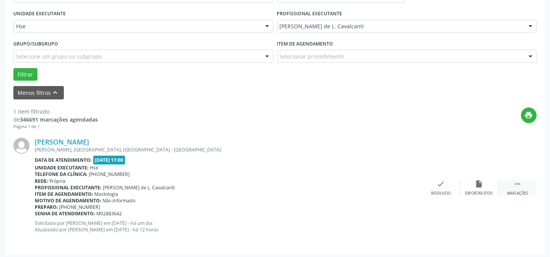
click at [516, 184] on icon "" at bounding box center [517, 184] width 8 height 8
click at [478, 186] on icon "alarm_off" at bounding box center [479, 184] width 8 height 8
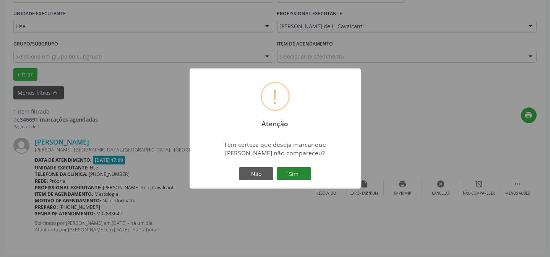
click at [283, 168] on button "Sim" at bounding box center [294, 173] width 34 height 13
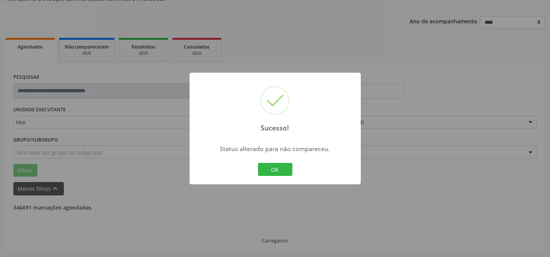
scroll to position [52, 0]
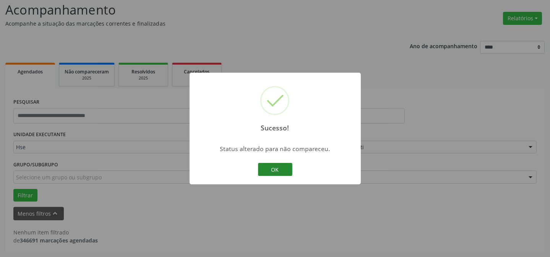
click at [273, 167] on button "OK" at bounding box center [275, 169] width 34 height 13
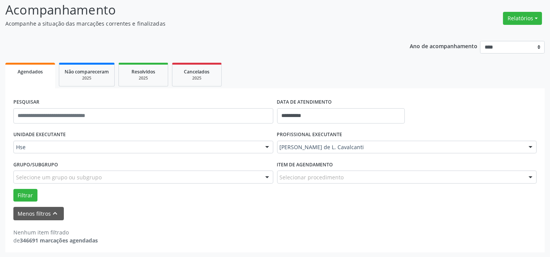
click at [367, 142] on div "[PERSON_NAME] de L. Cavalcanti" at bounding box center [407, 147] width 260 height 13
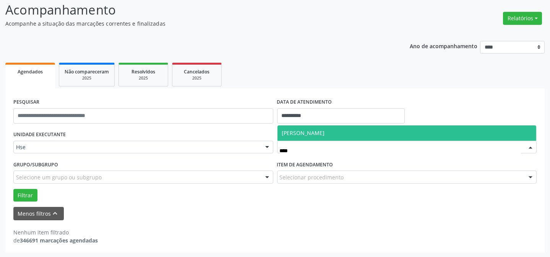
type input "*****"
click at [372, 133] on span "[PERSON_NAME]" at bounding box center [406, 132] width 259 height 15
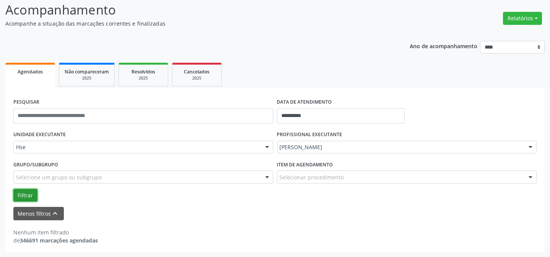
click at [22, 194] on button "Filtrar" at bounding box center [25, 195] width 24 height 13
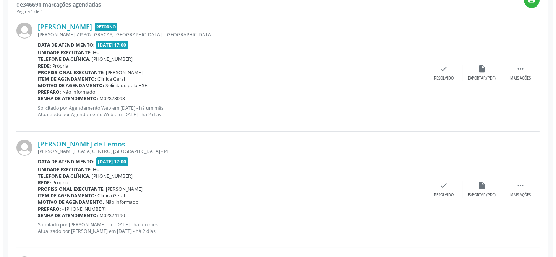
scroll to position [294, 0]
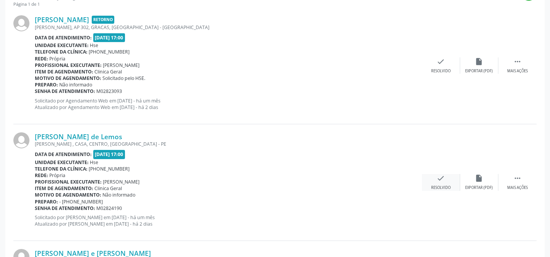
click at [432, 179] on div "check Resolvido" at bounding box center [441, 182] width 38 height 16
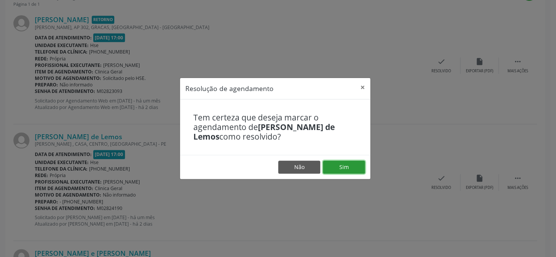
click at [338, 167] on button "Sim" at bounding box center [344, 166] width 42 height 13
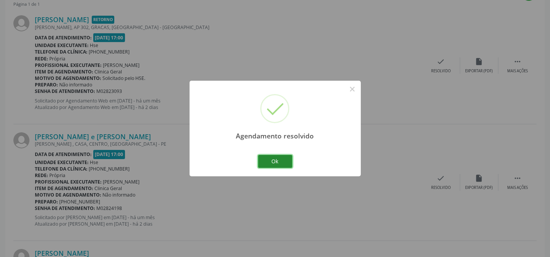
click at [278, 165] on button "Ok" at bounding box center [275, 161] width 34 height 13
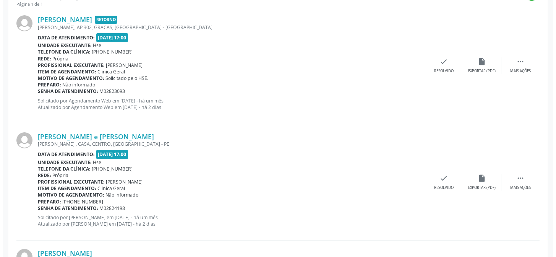
scroll to position [329, 0]
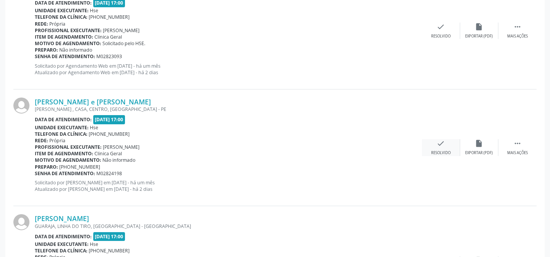
click at [444, 141] on icon "check" at bounding box center [441, 143] width 8 height 8
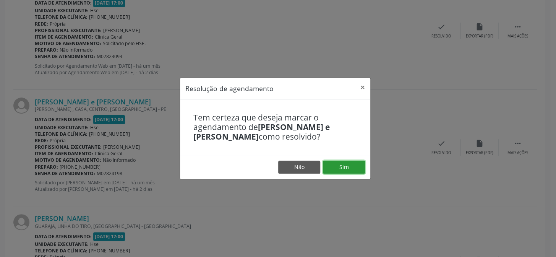
click at [346, 163] on button "Sim" at bounding box center [344, 166] width 42 height 13
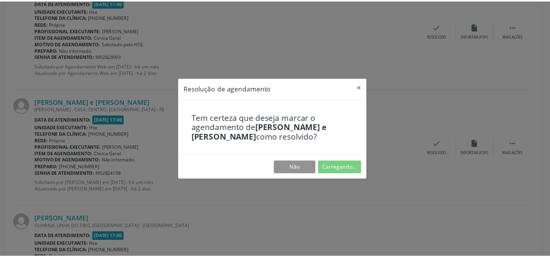
scroll to position [68, 0]
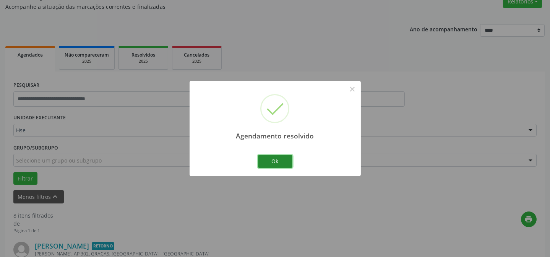
click at [277, 158] on button "Ok" at bounding box center [275, 161] width 34 height 13
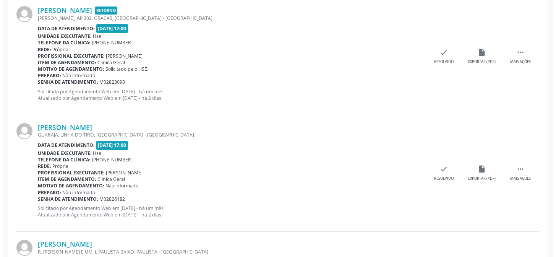
scroll to position [311, 0]
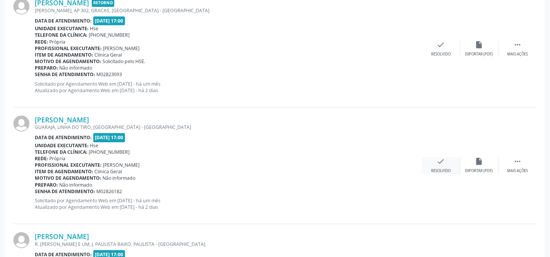
click at [435, 165] on div "check Resolvido" at bounding box center [441, 165] width 38 height 16
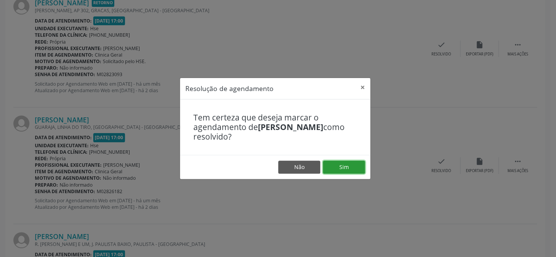
click at [342, 168] on button "Sim" at bounding box center [344, 166] width 42 height 13
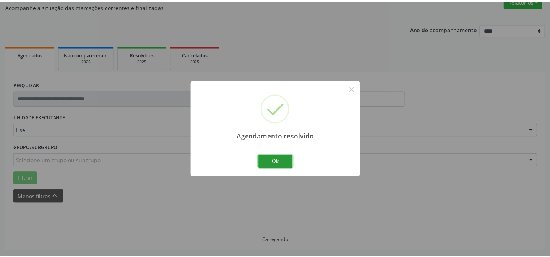
scroll to position [68, 0]
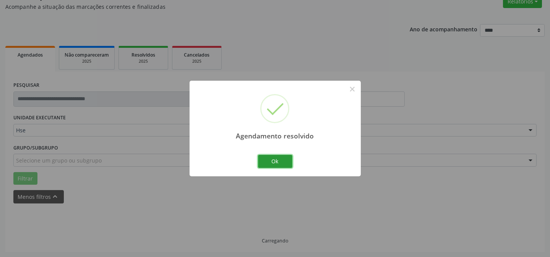
click at [271, 162] on button "Ok" at bounding box center [275, 161] width 34 height 13
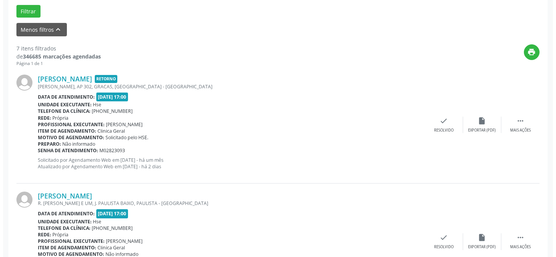
scroll to position [277, 0]
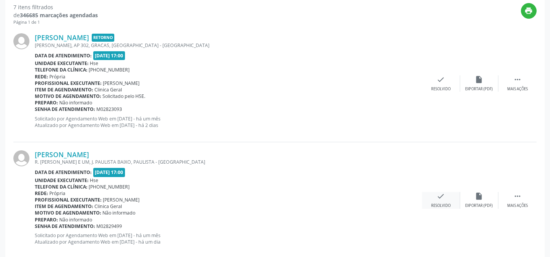
click at [446, 199] on div "check Resolvido" at bounding box center [441, 200] width 38 height 16
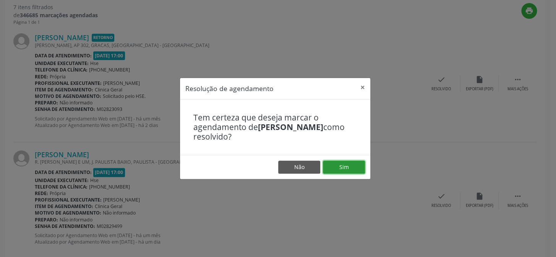
click at [352, 165] on button "Sim" at bounding box center [344, 166] width 42 height 13
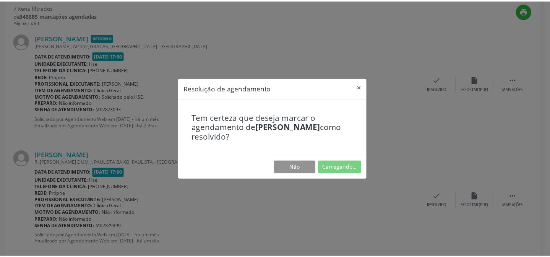
scroll to position [68, 0]
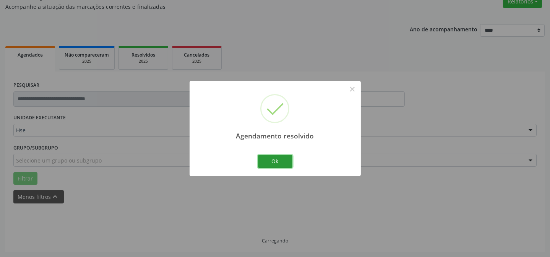
click at [268, 163] on button "Ok" at bounding box center [275, 161] width 34 height 13
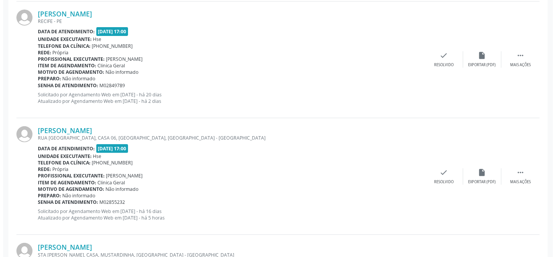
scroll to position [658, 0]
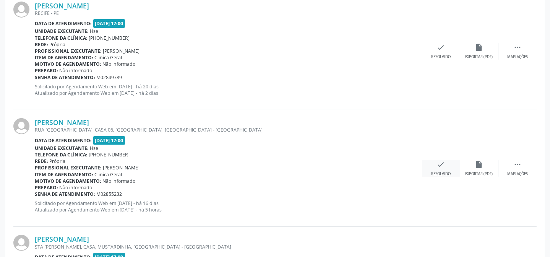
click at [437, 169] on div "check Resolvido" at bounding box center [441, 168] width 38 height 16
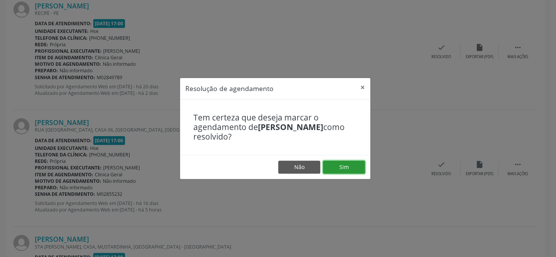
click at [349, 163] on button "Sim" at bounding box center [344, 166] width 42 height 13
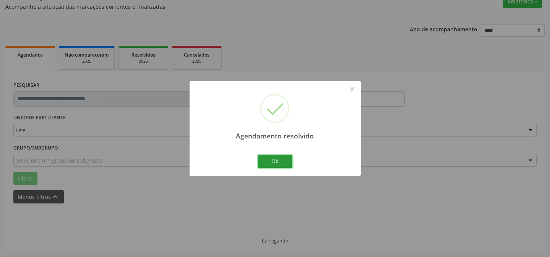
click at [260, 156] on button "Ok" at bounding box center [275, 161] width 34 height 13
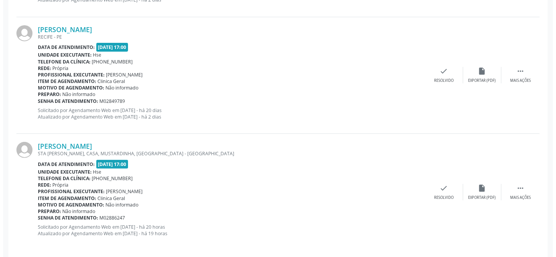
scroll to position [641, 0]
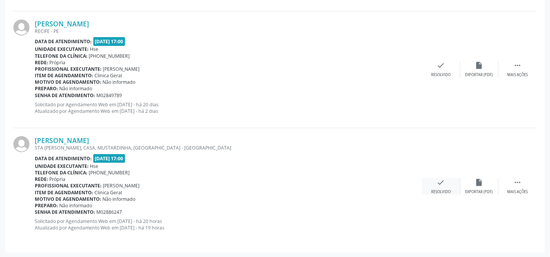
click at [442, 184] on icon "check" at bounding box center [441, 182] width 8 height 8
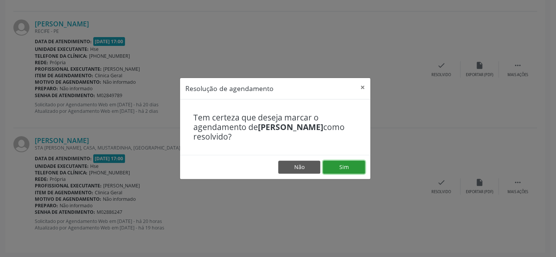
click at [347, 164] on button "Sim" at bounding box center [344, 166] width 42 height 13
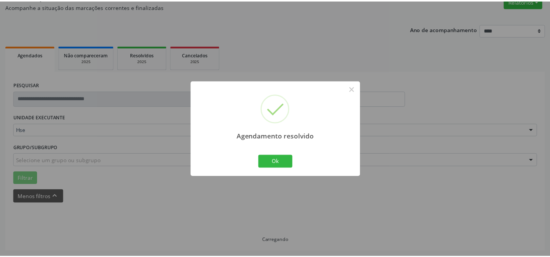
scroll to position [68, 0]
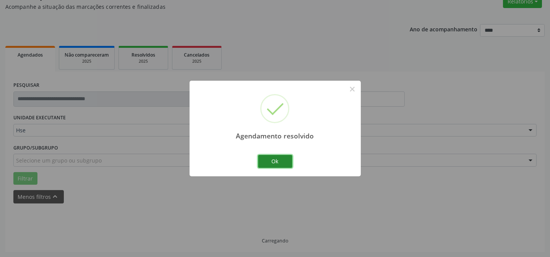
click at [260, 163] on button "Ok" at bounding box center [275, 161] width 34 height 13
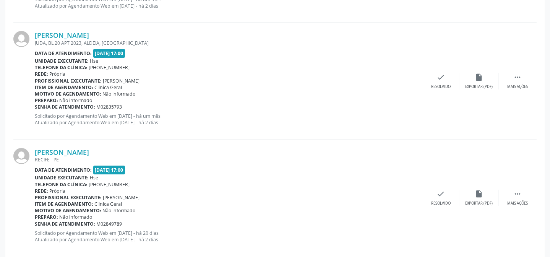
scroll to position [519, 0]
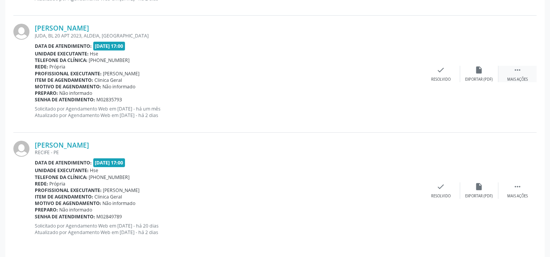
click at [513, 66] on icon "" at bounding box center [517, 70] width 8 height 8
click at [479, 74] on div "alarm_off Não compareceu" at bounding box center [479, 74] width 38 height 16
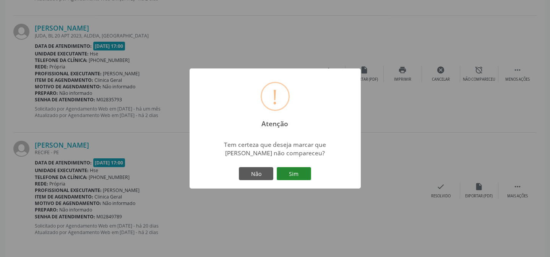
click at [292, 168] on button "Sim" at bounding box center [294, 173] width 34 height 13
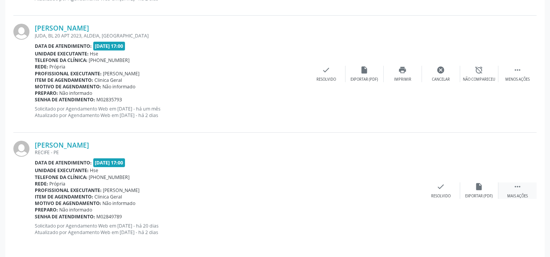
click at [516, 186] on icon "" at bounding box center [517, 186] width 8 height 8
click at [480, 186] on icon "alarm_off" at bounding box center [479, 186] width 8 height 8
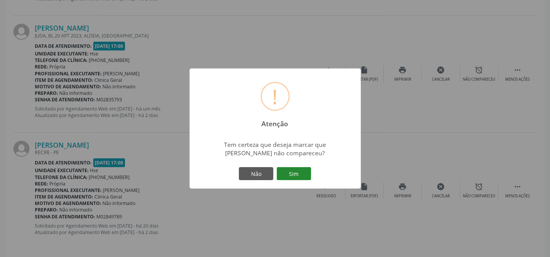
click at [299, 171] on button "Sim" at bounding box center [294, 173] width 34 height 13
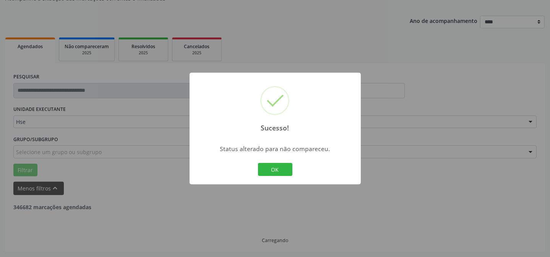
scroll to position [0, 0]
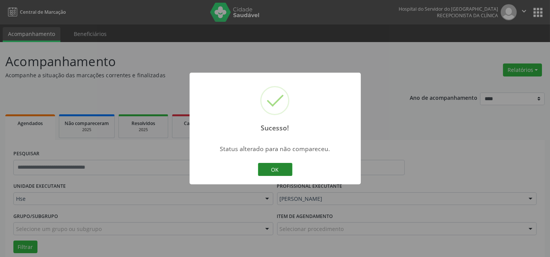
click at [274, 165] on button "OK" at bounding box center [275, 169] width 34 height 13
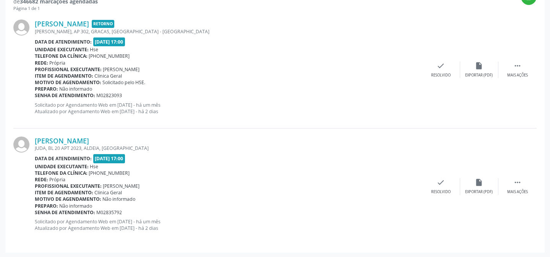
scroll to position [291, 0]
click at [527, 66] on div " Mais ações" at bounding box center [517, 69] width 38 height 16
click at [482, 71] on div "alarm_off Não compareceu" at bounding box center [479, 69] width 38 height 16
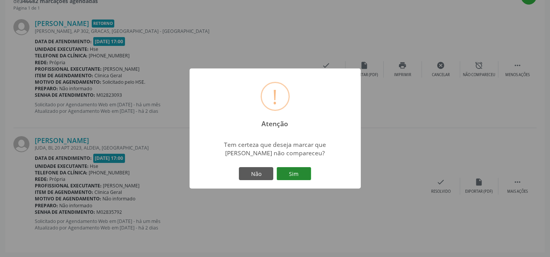
click at [297, 177] on button "Sim" at bounding box center [294, 173] width 34 height 13
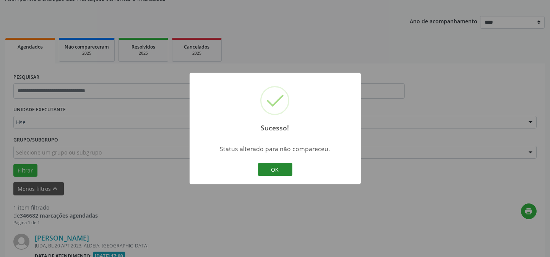
scroll to position [175, 0]
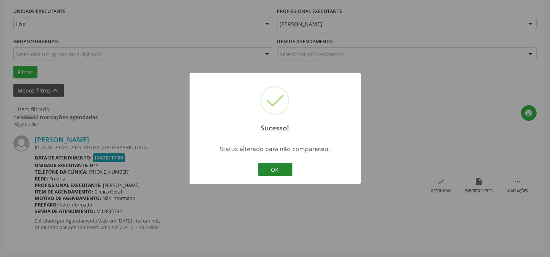
click at [281, 173] on button "OK" at bounding box center [275, 169] width 34 height 13
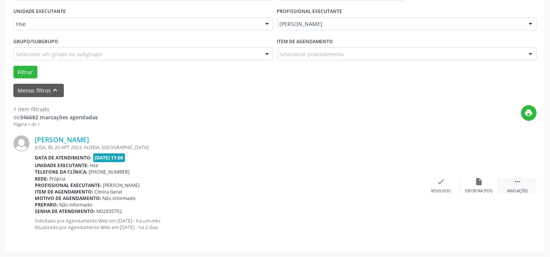
click at [519, 183] on icon "" at bounding box center [517, 181] width 8 height 8
click at [477, 185] on icon "alarm_off" at bounding box center [479, 181] width 8 height 8
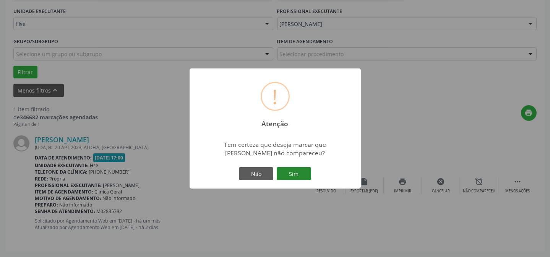
click at [310, 175] on button "Sim" at bounding box center [294, 173] width 34 height 13
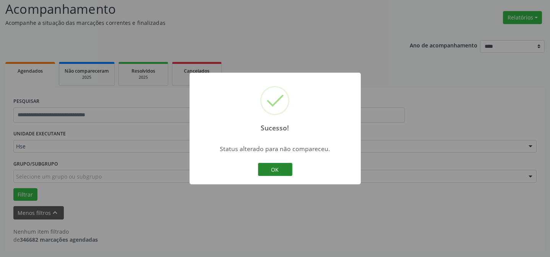
scroll to position [52, 0]
click at [267, 168] on button "OK" at bounding box center [275, 169] width 34 height 13
